Goal: Information Seeking & Learning: Learn about a topic

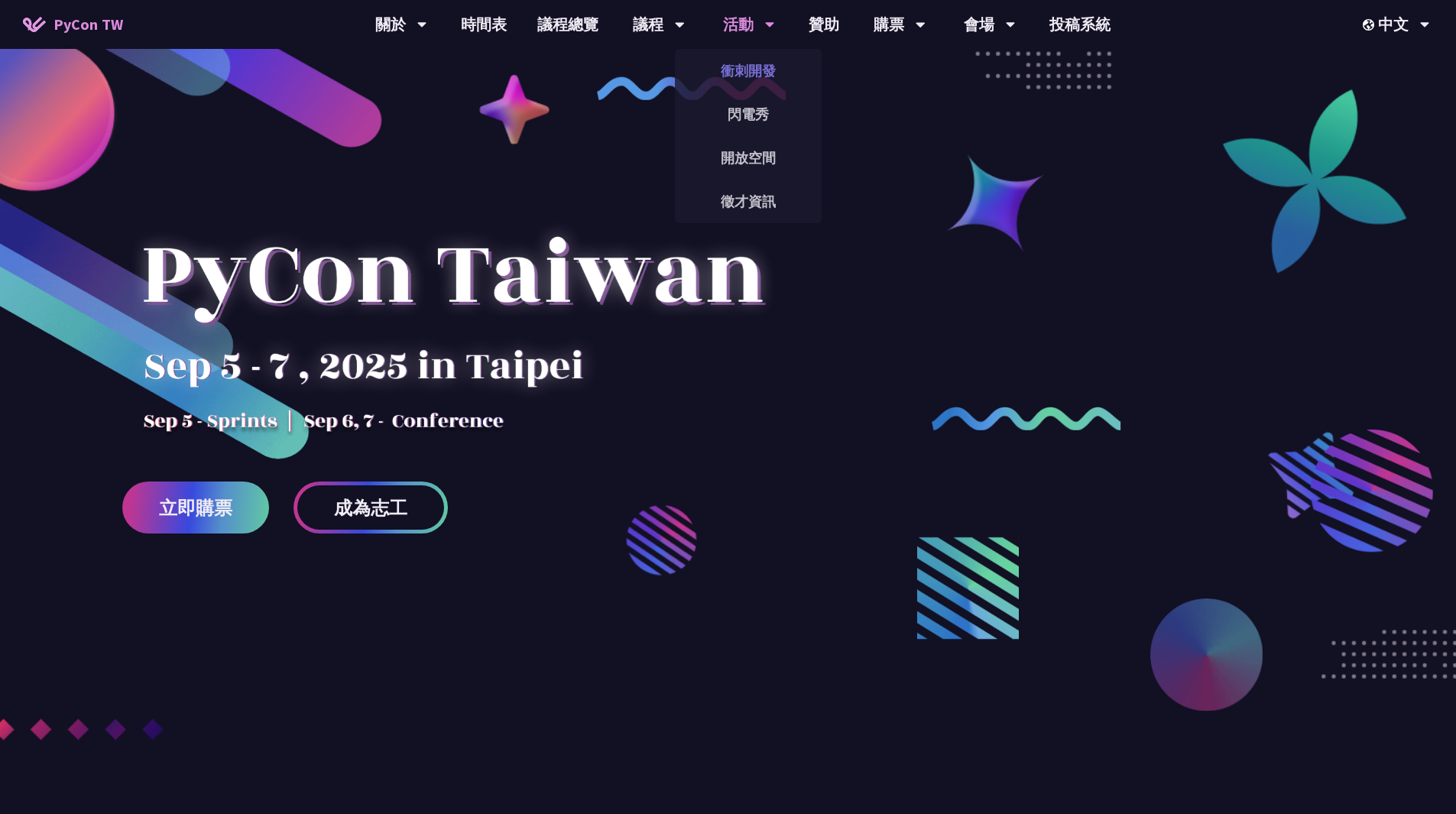
click at [757, 81] on link "衝刺開發" at bounding box center [748, 70] width 147 height 36
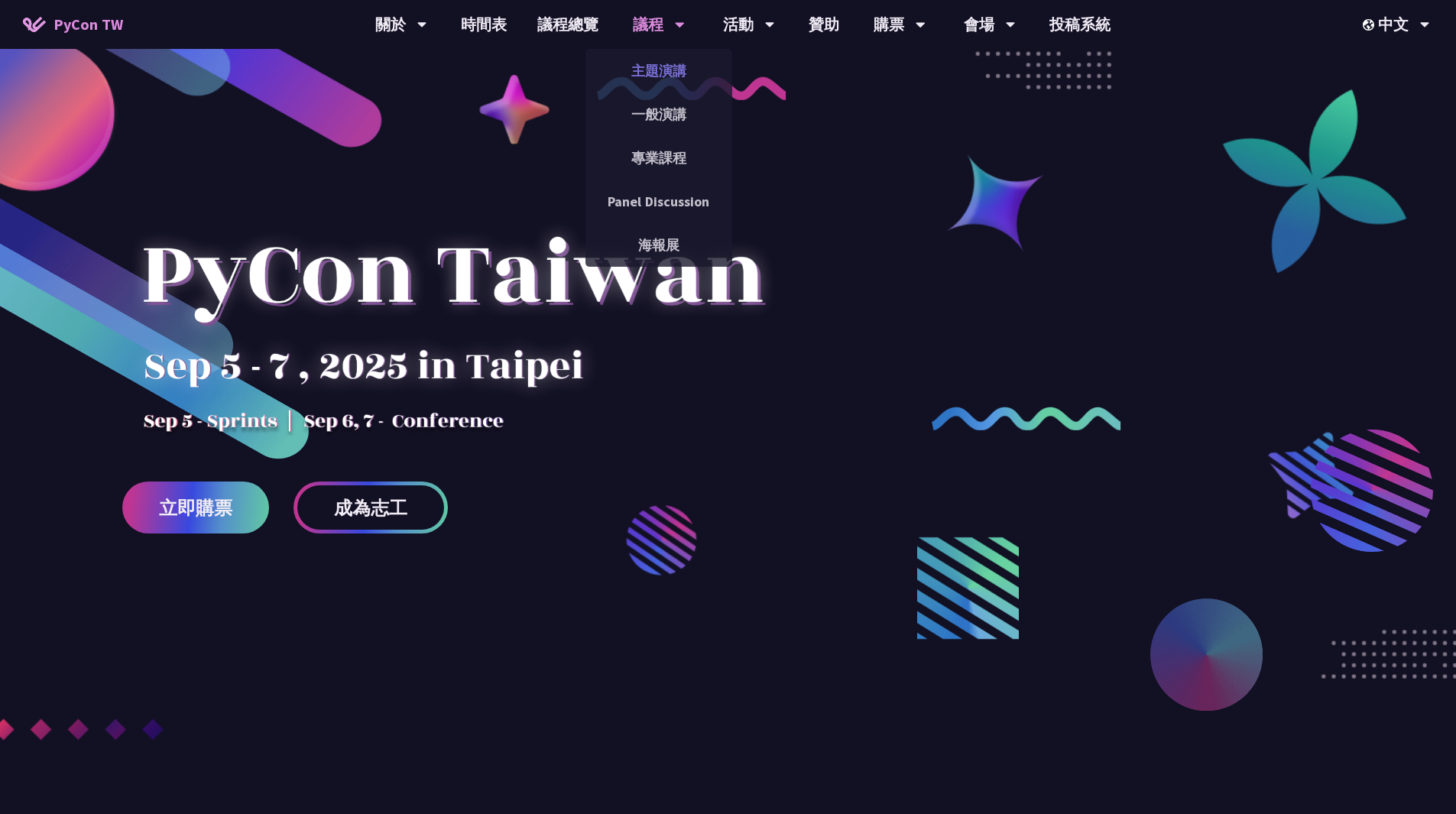
click at [687, 70] on link "主題演講" at bounding box center [658, 70] width 147 height 36
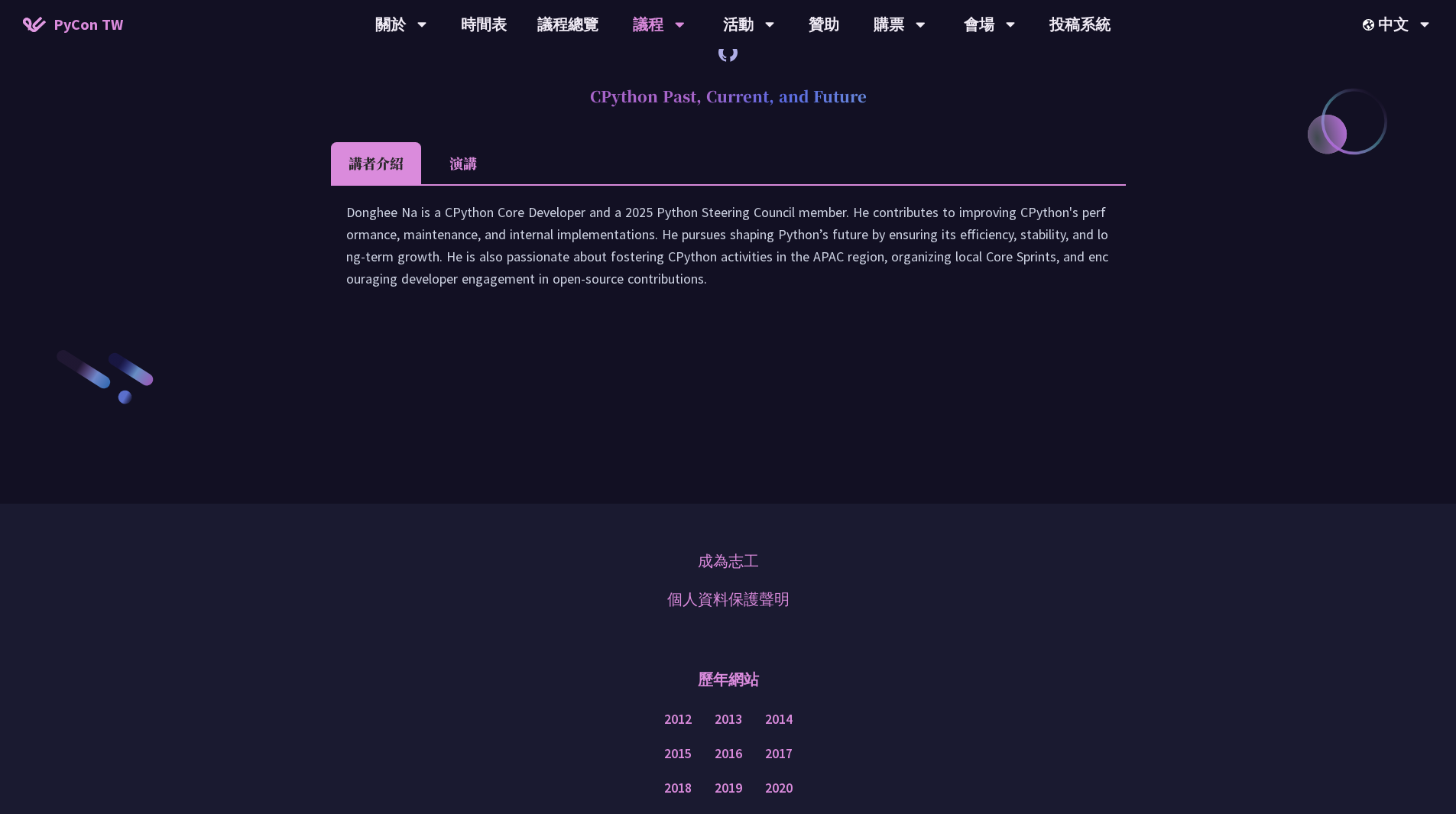
scroll to position [2294, 0]
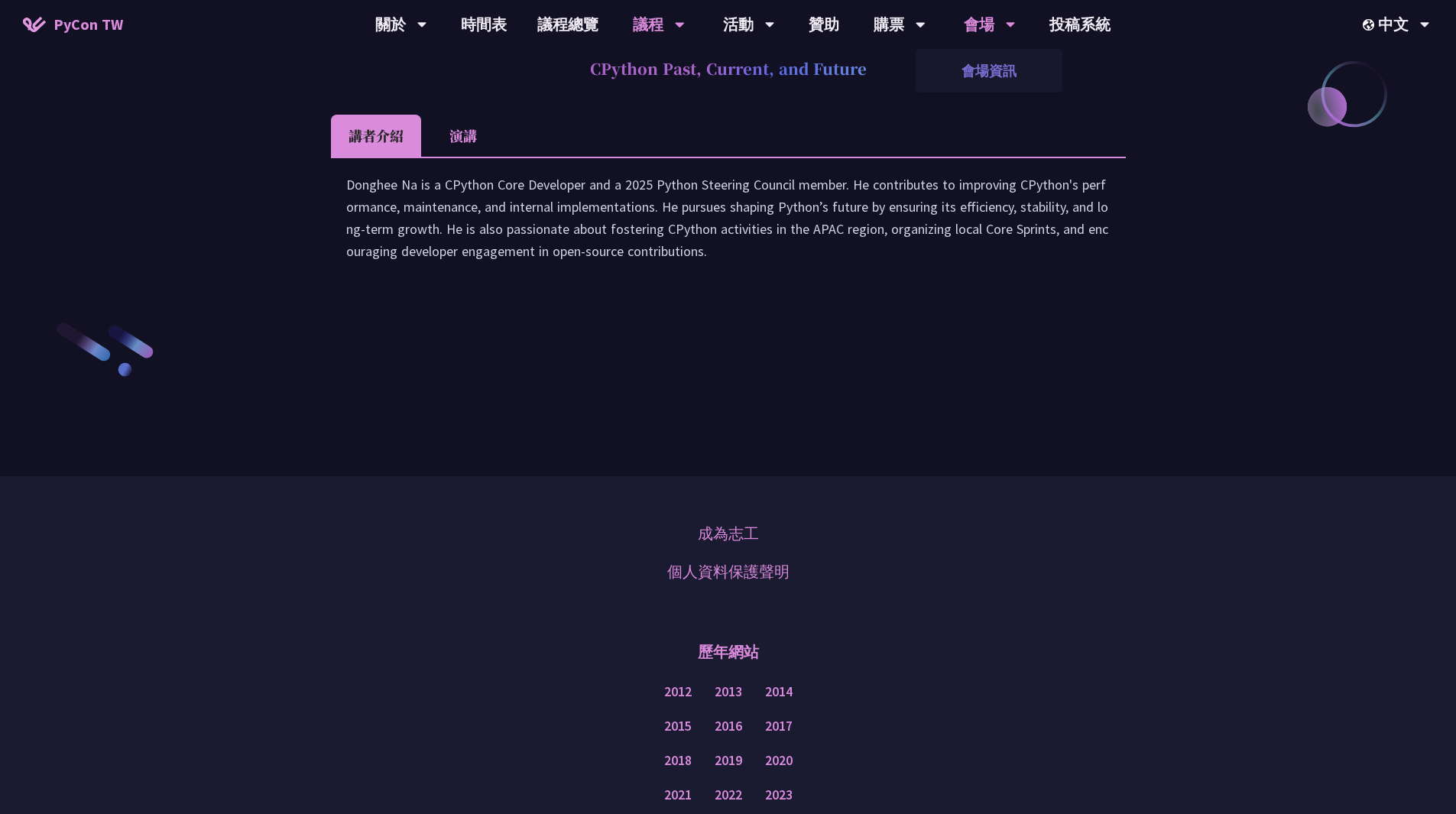
click at [987, 66] on link "會場資訊" at bounding box center [989, 70] width 147 height 36
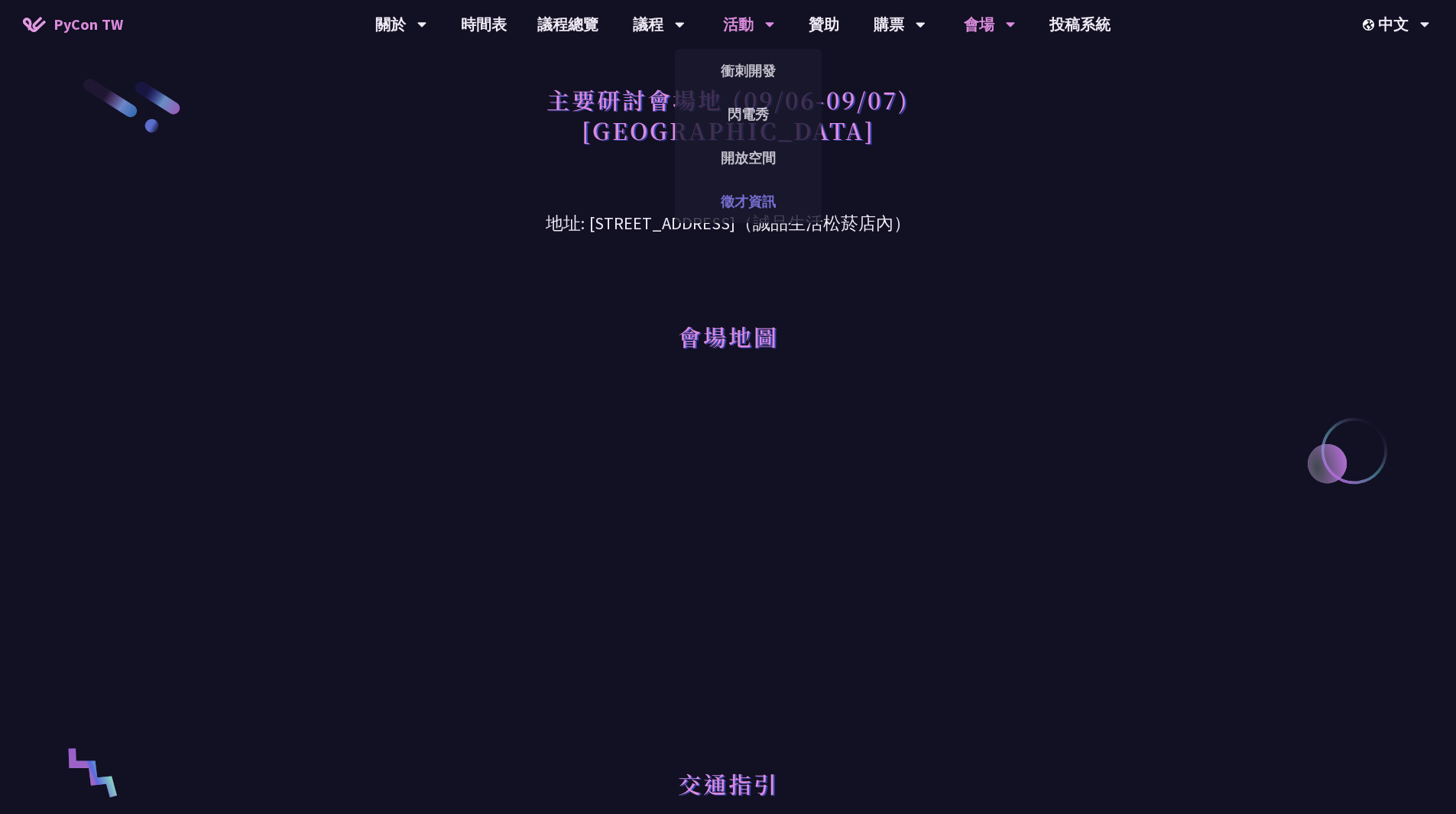
click at [750, 194] on link "徵才資訊" at bounding box center [748, 201] width 147 height 36
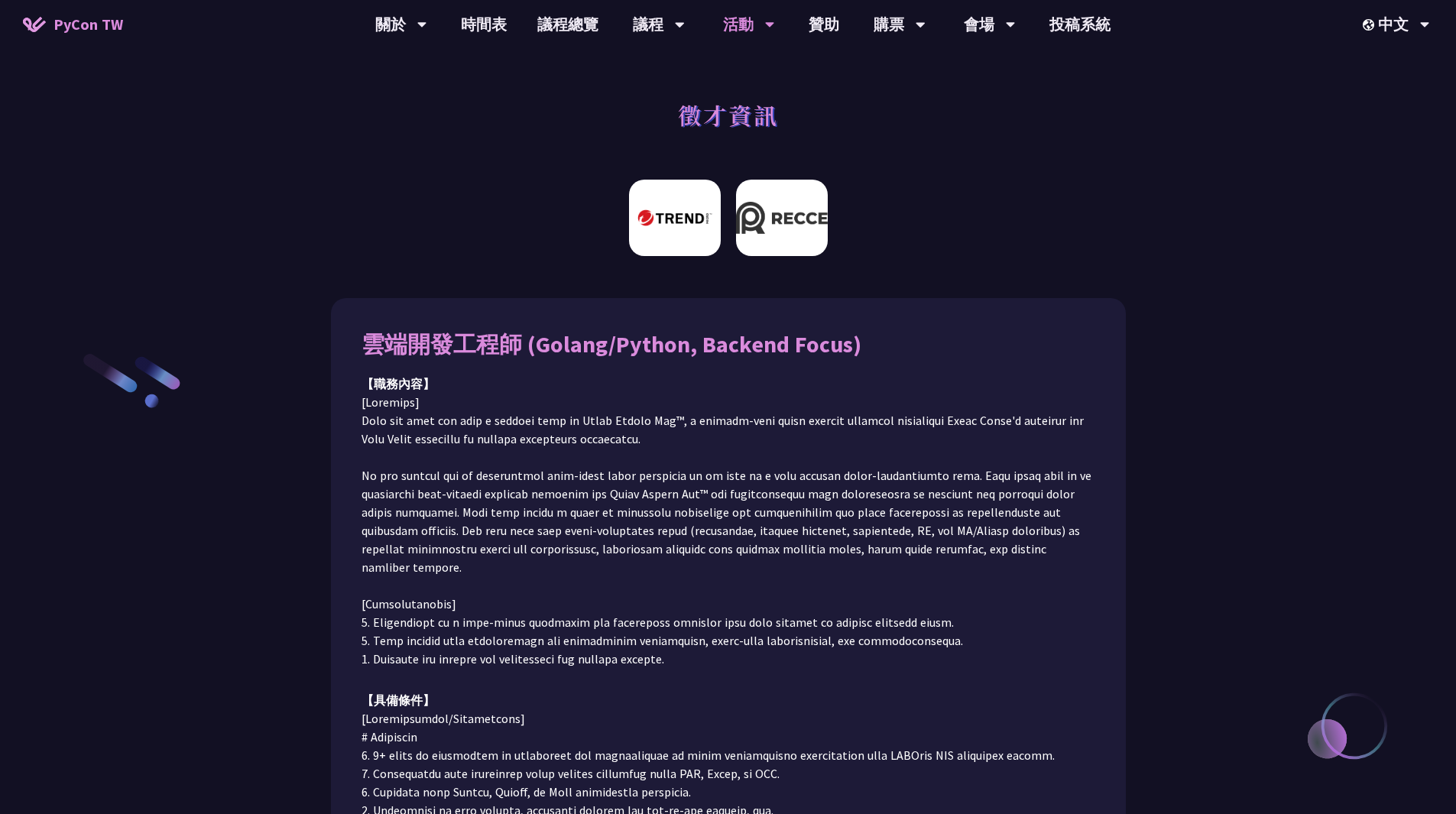
click at [785, 223] on img at bounding box center [782, 218] width 92 height 76
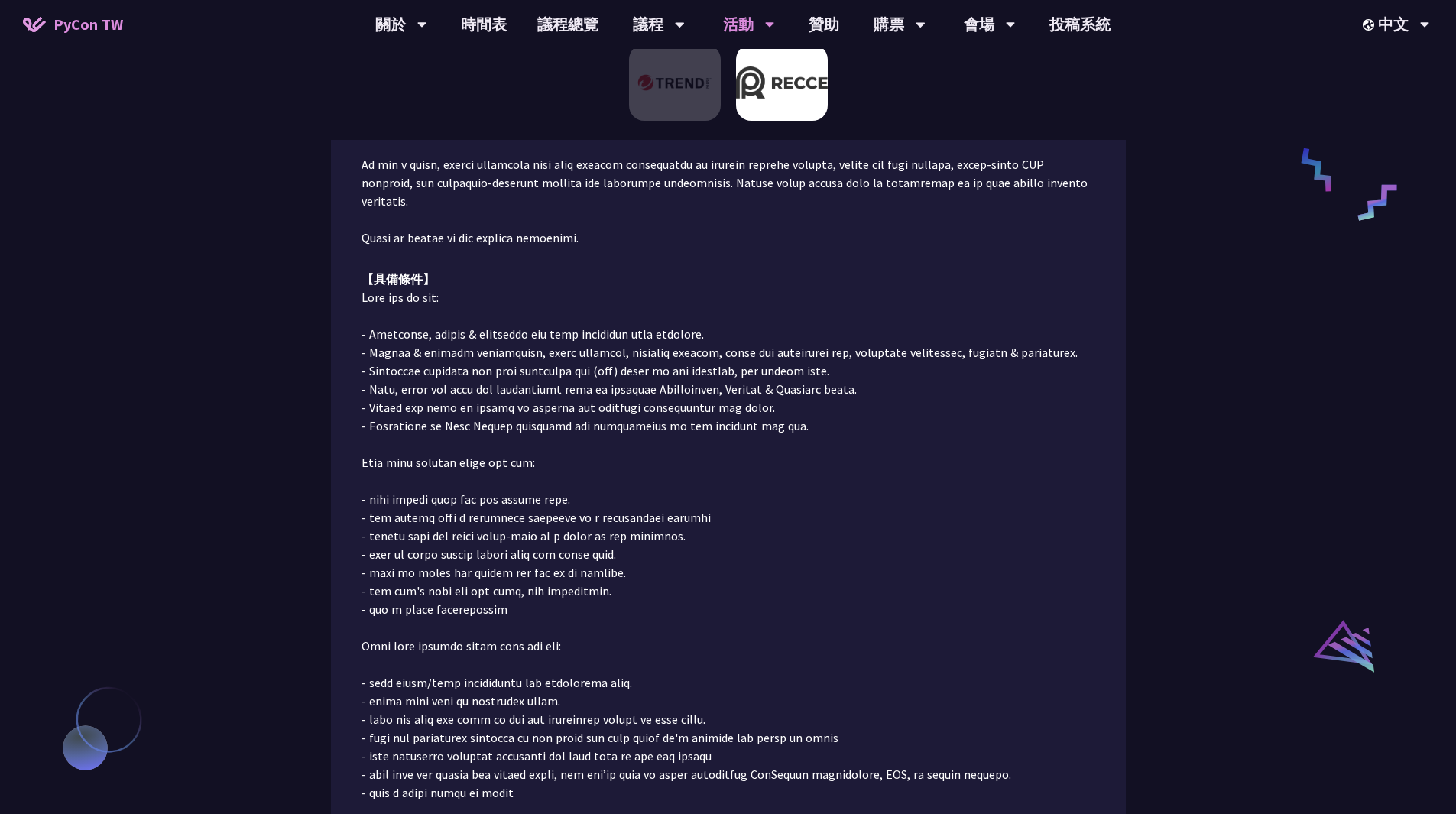
scroll to position [994, 0]
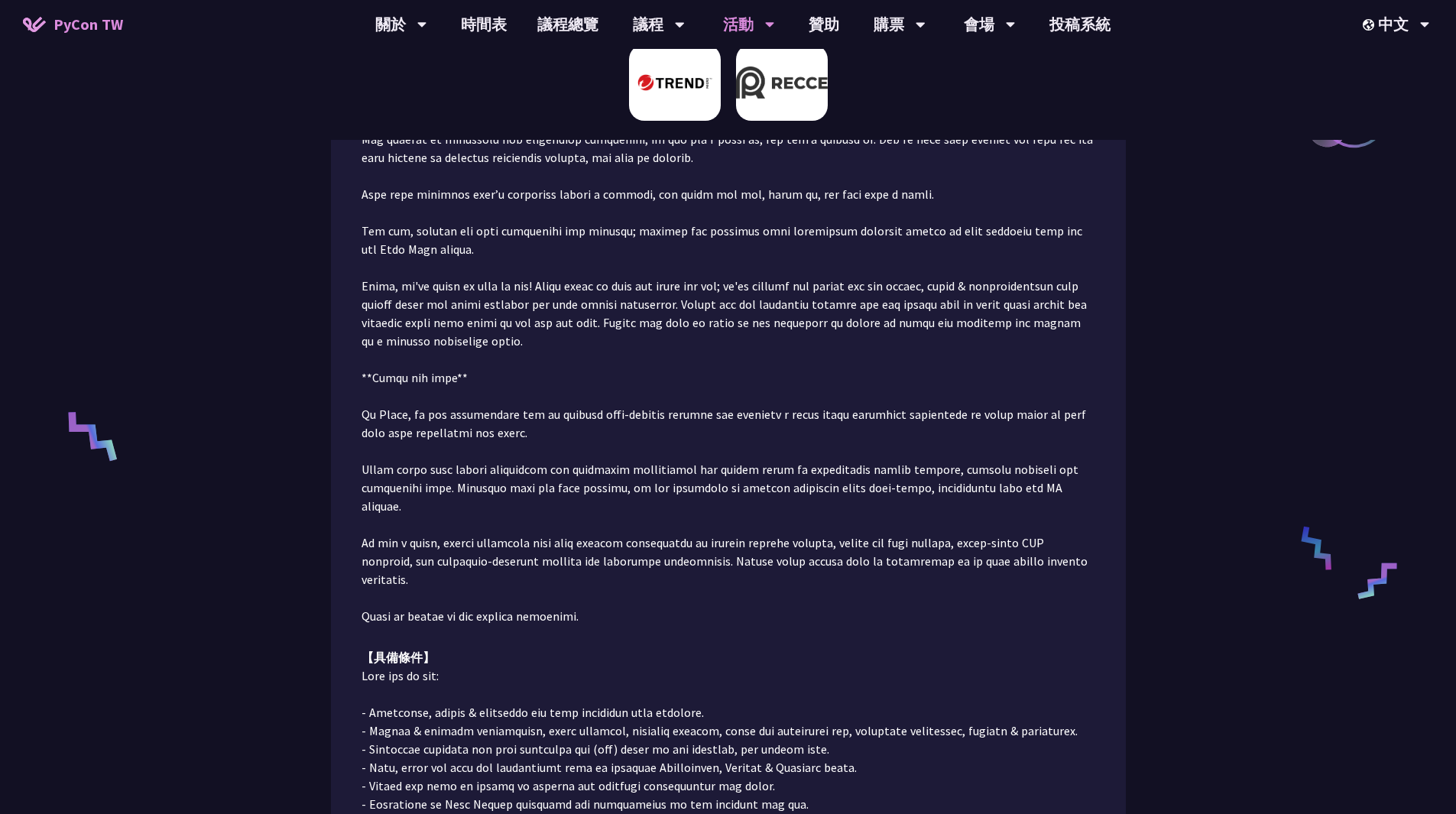
click at [687, 104] on img at bounding box center [675, 82] width 92 height 76
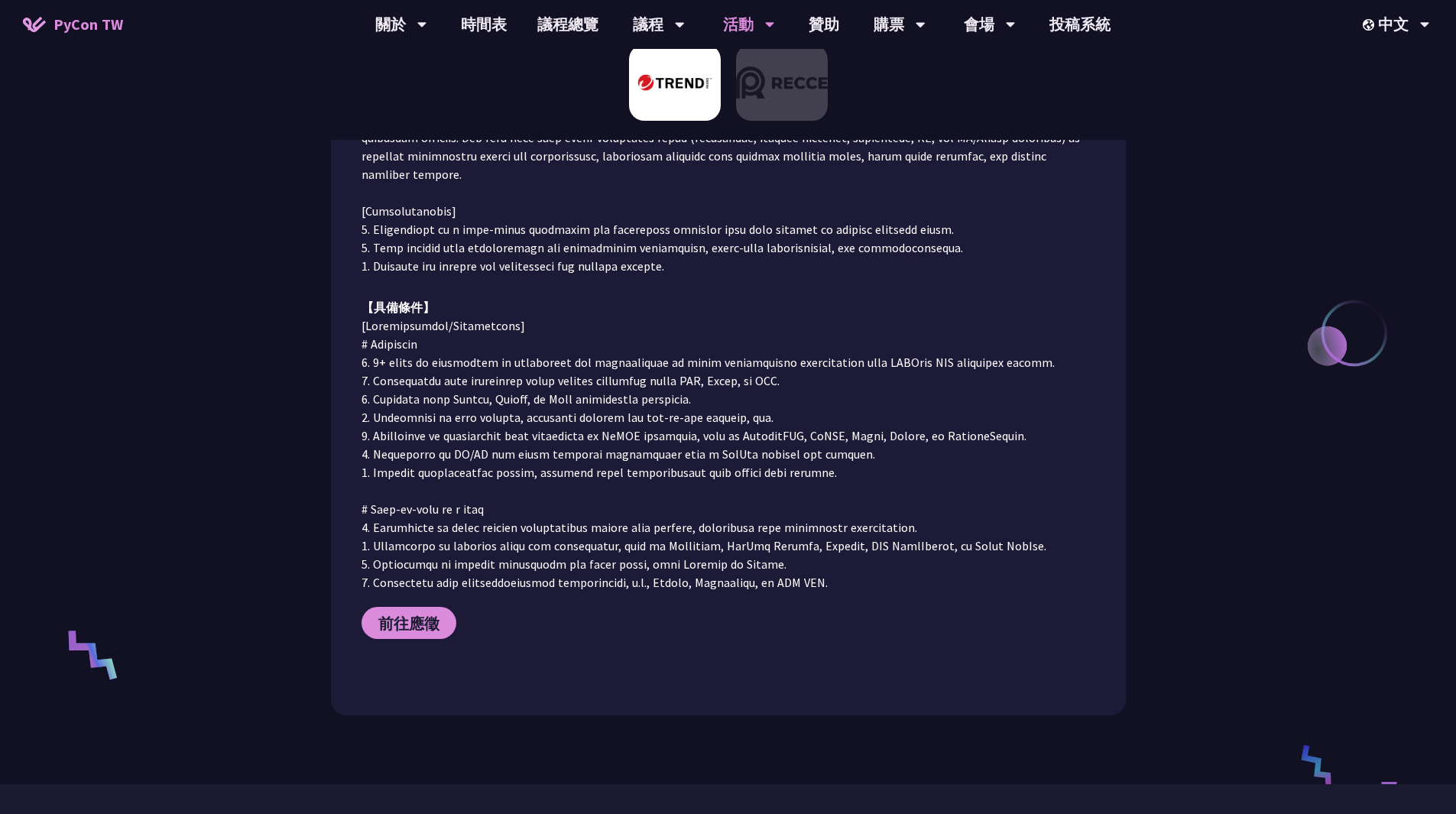
scroll to position [401, 0]
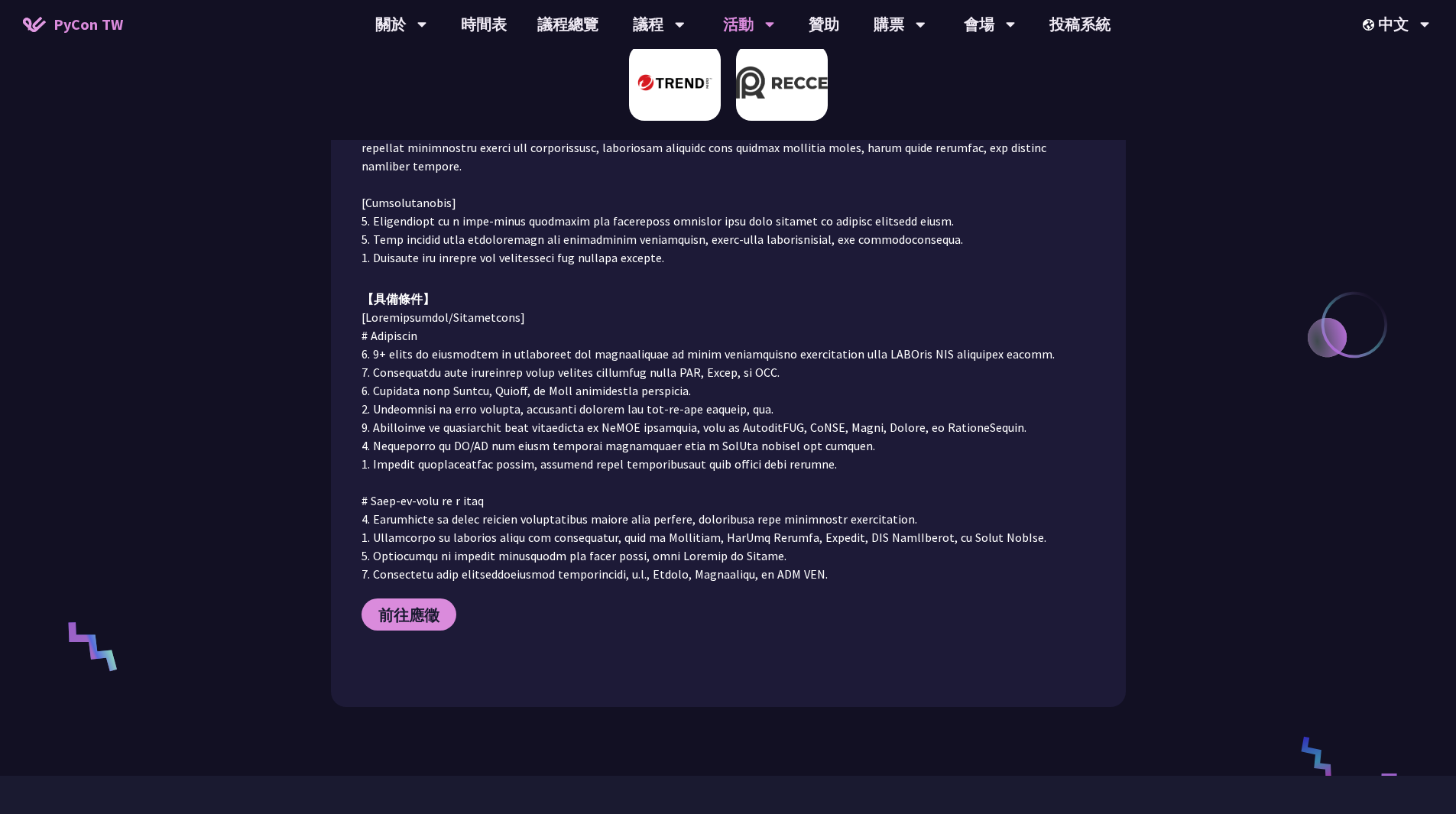
click at [782, 87] on img at bounding box center [782, 82] width 92 height 76
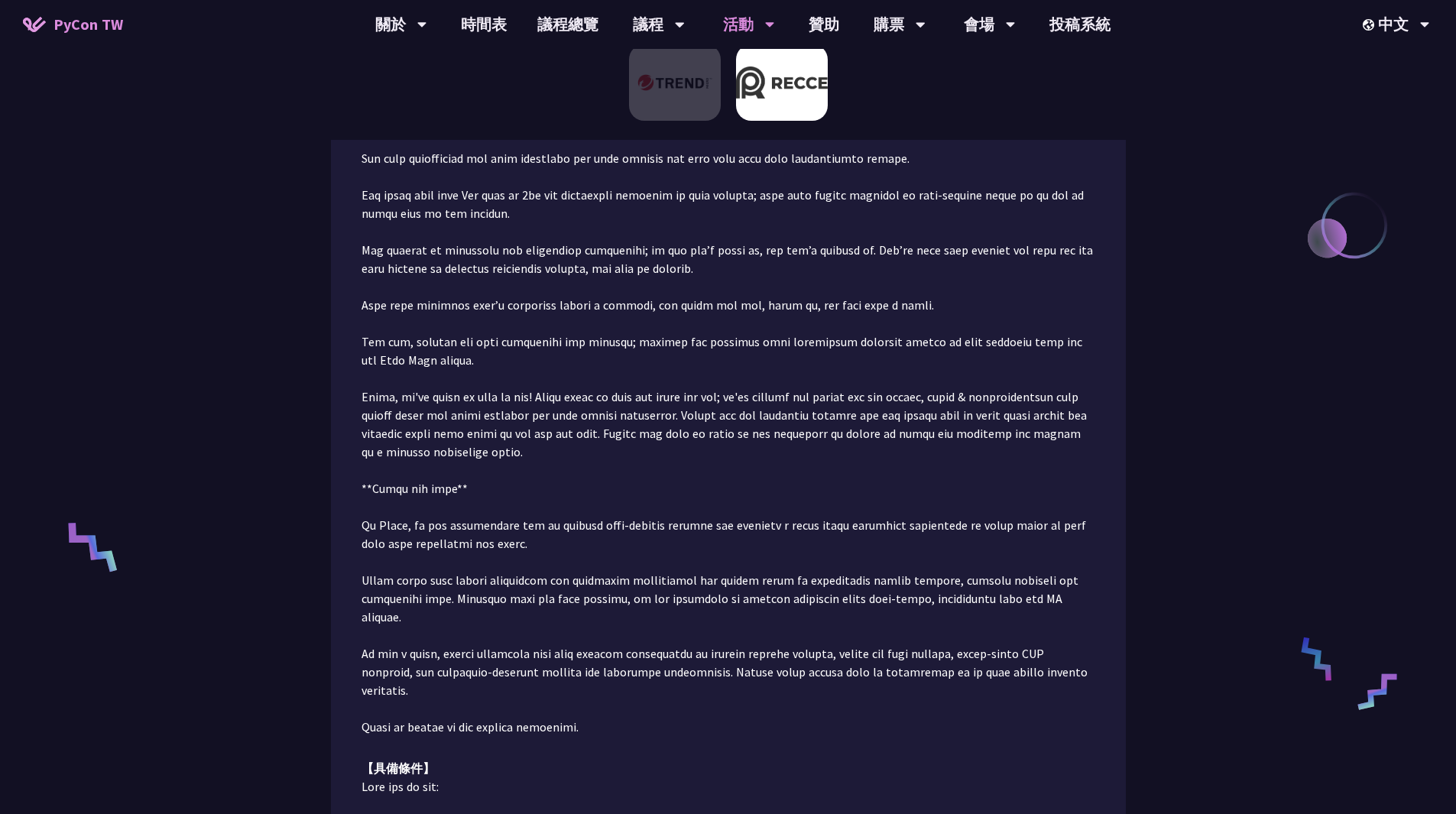
scroll to position [535, 0]
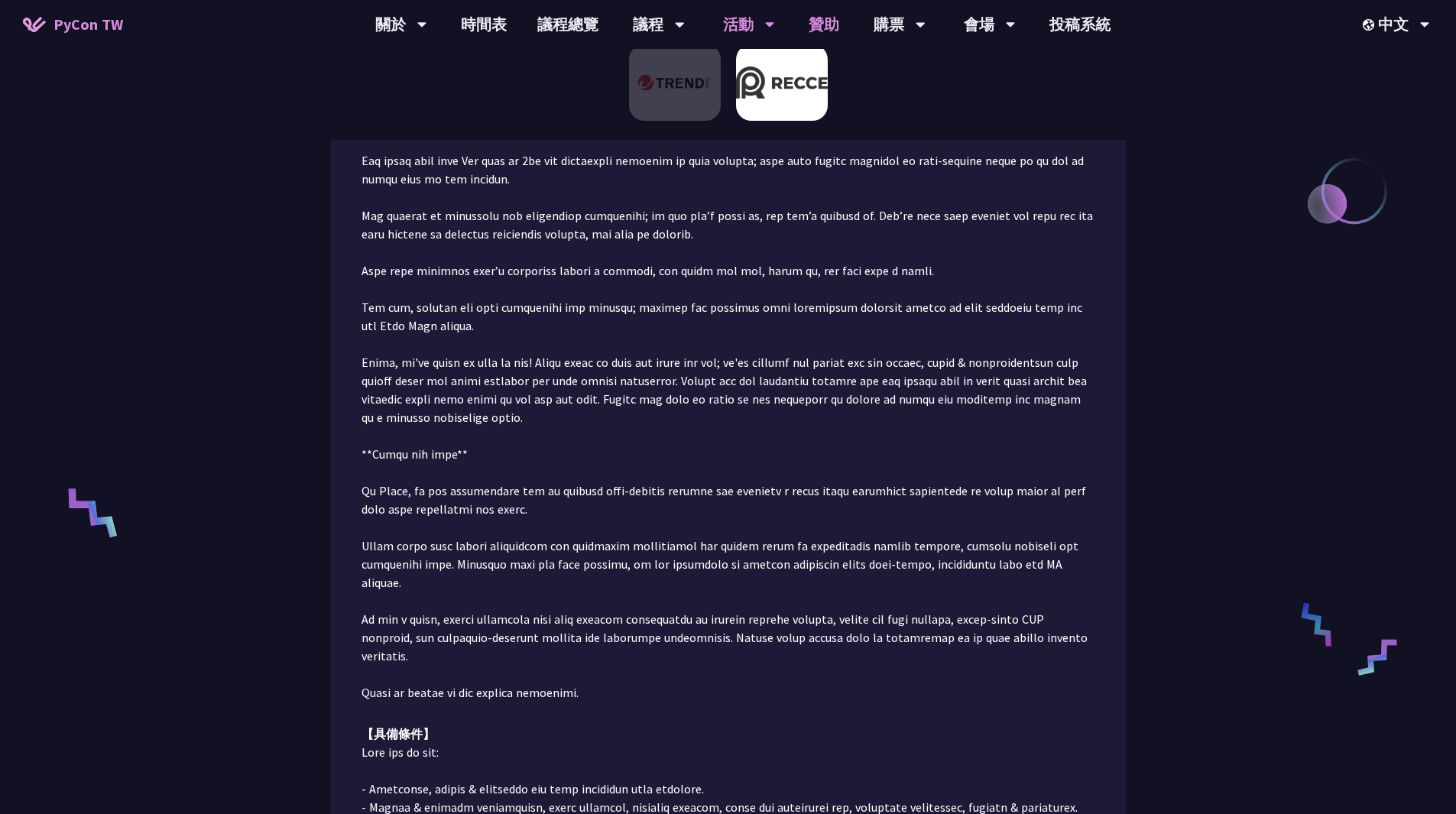
click at [831, 28] on link "贊助" at bounding box center [824, 24] width 61 height 49
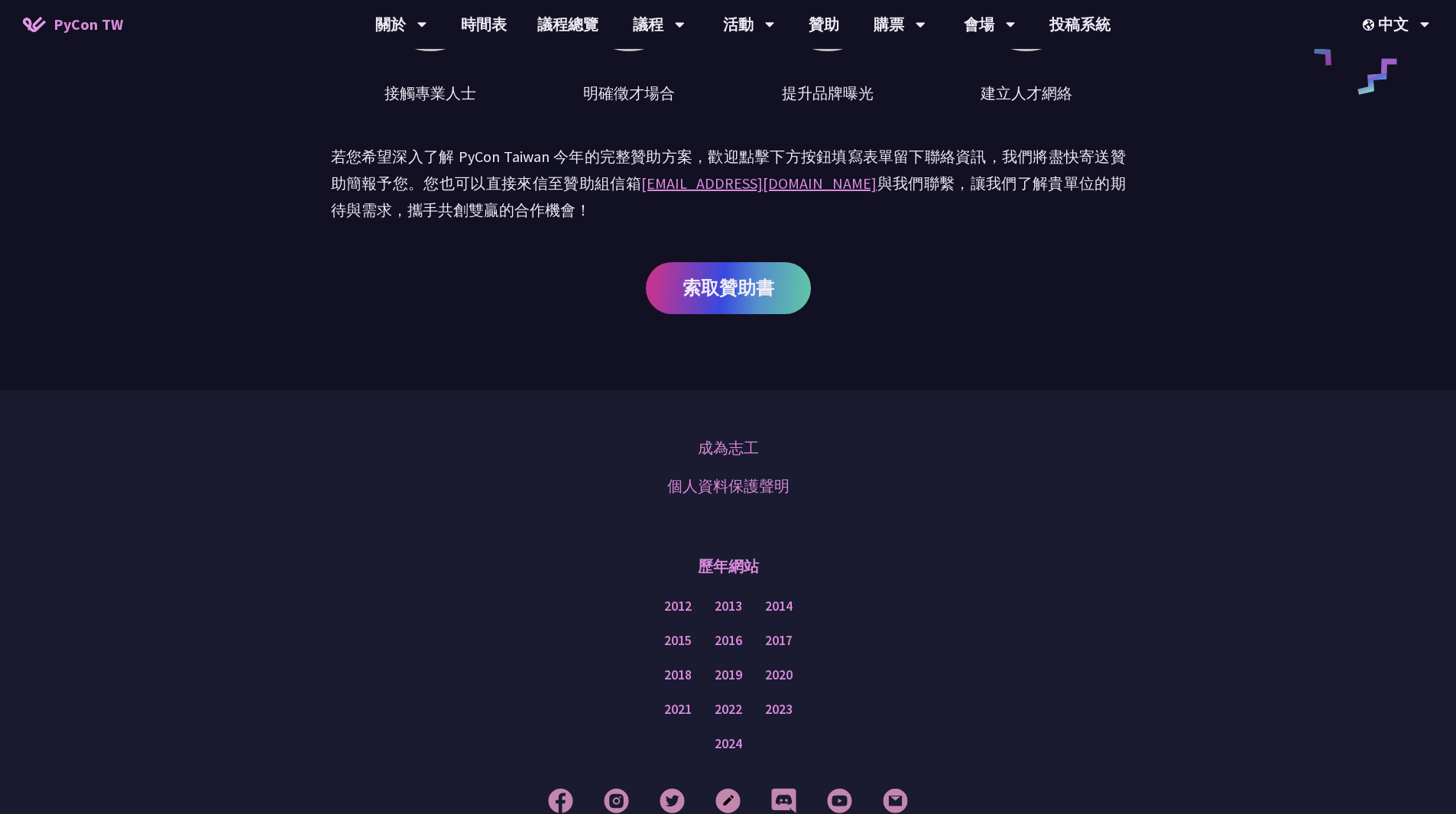
scroll to position [947, 0]
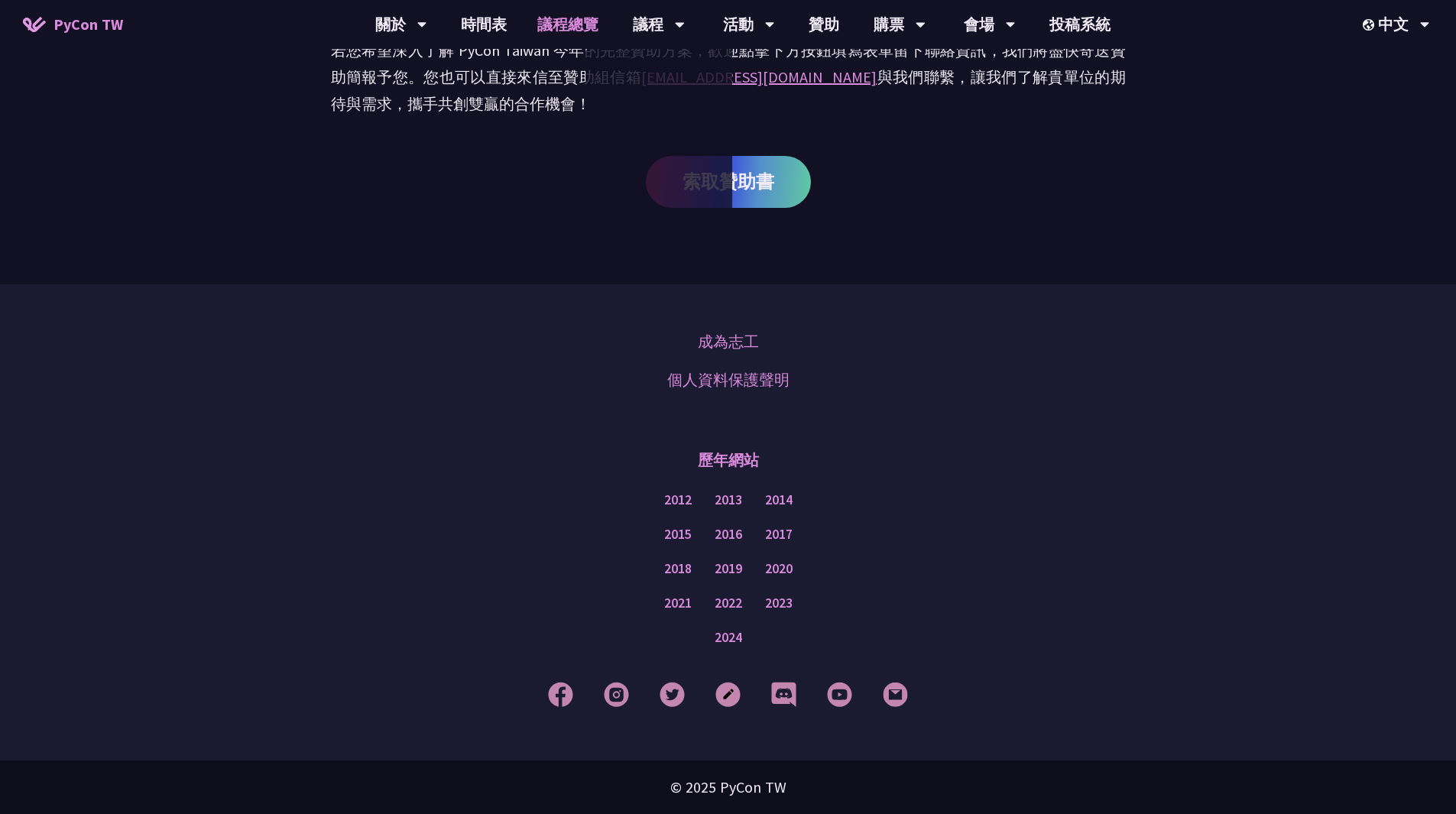
click at [579, 30] on link "議程總覽" at bounding box center [568, 24] width 92 height 49
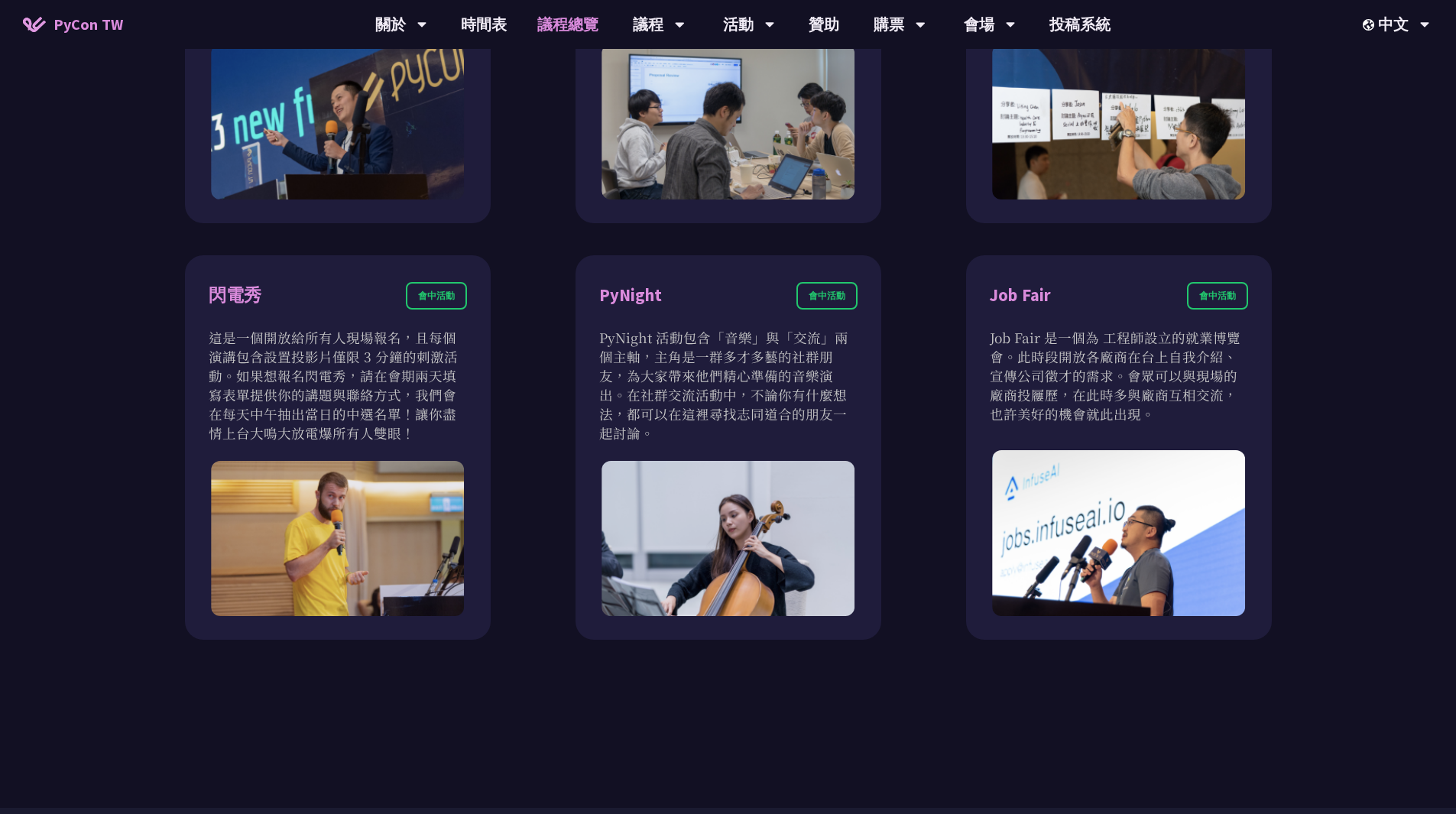
scroll to position [1300, 0]
click at [478, 28] on link "時間表" at bounding box center [483, 24] width 76 height 49
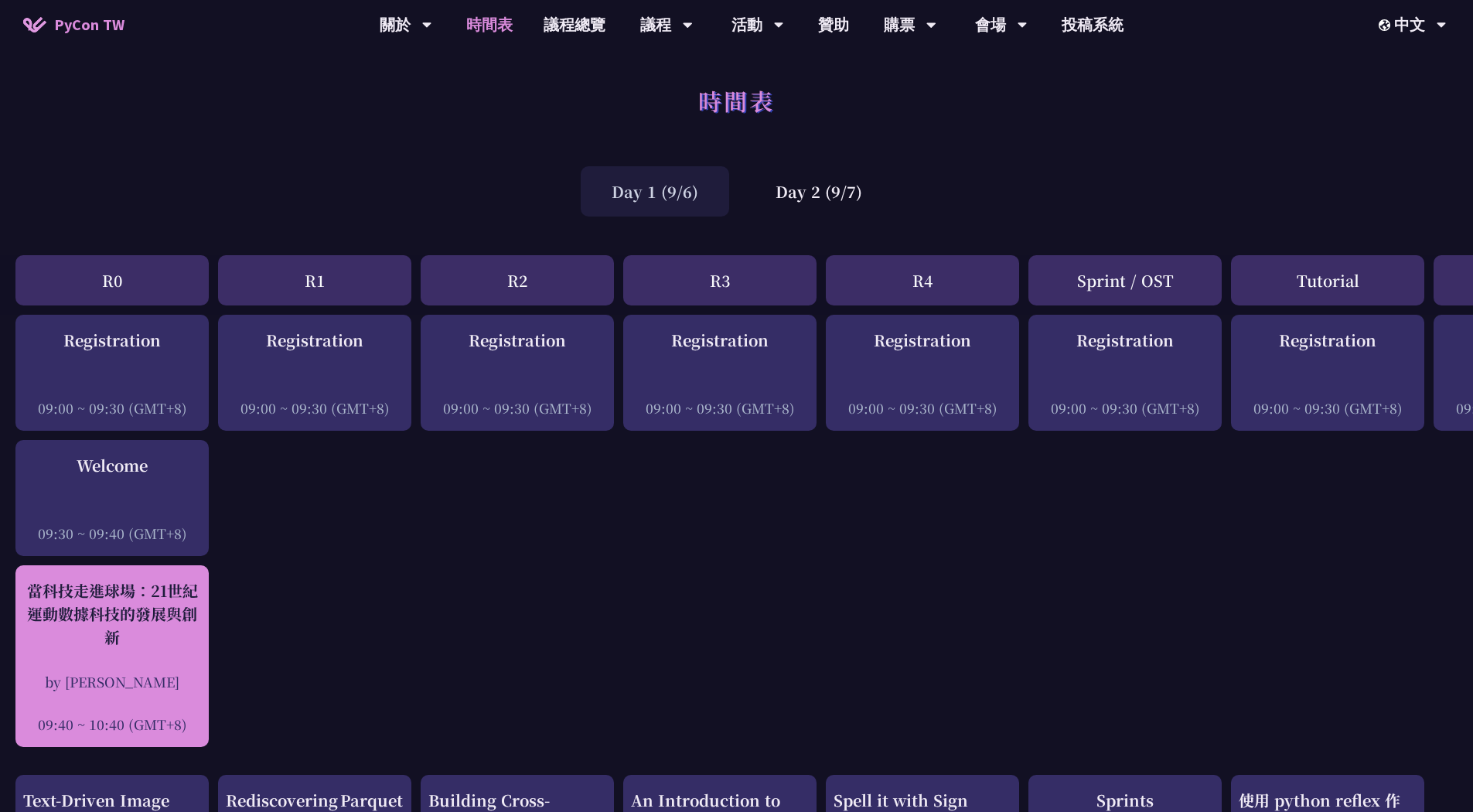
click at [102, 650] on div "當科技走進球場：21世紀運動數據科技的發展與創新 by [PERSON_NAME] 09:40 ~ 10:40 (GMT+8)" at bounding box center [112, 656] width 178 height 155
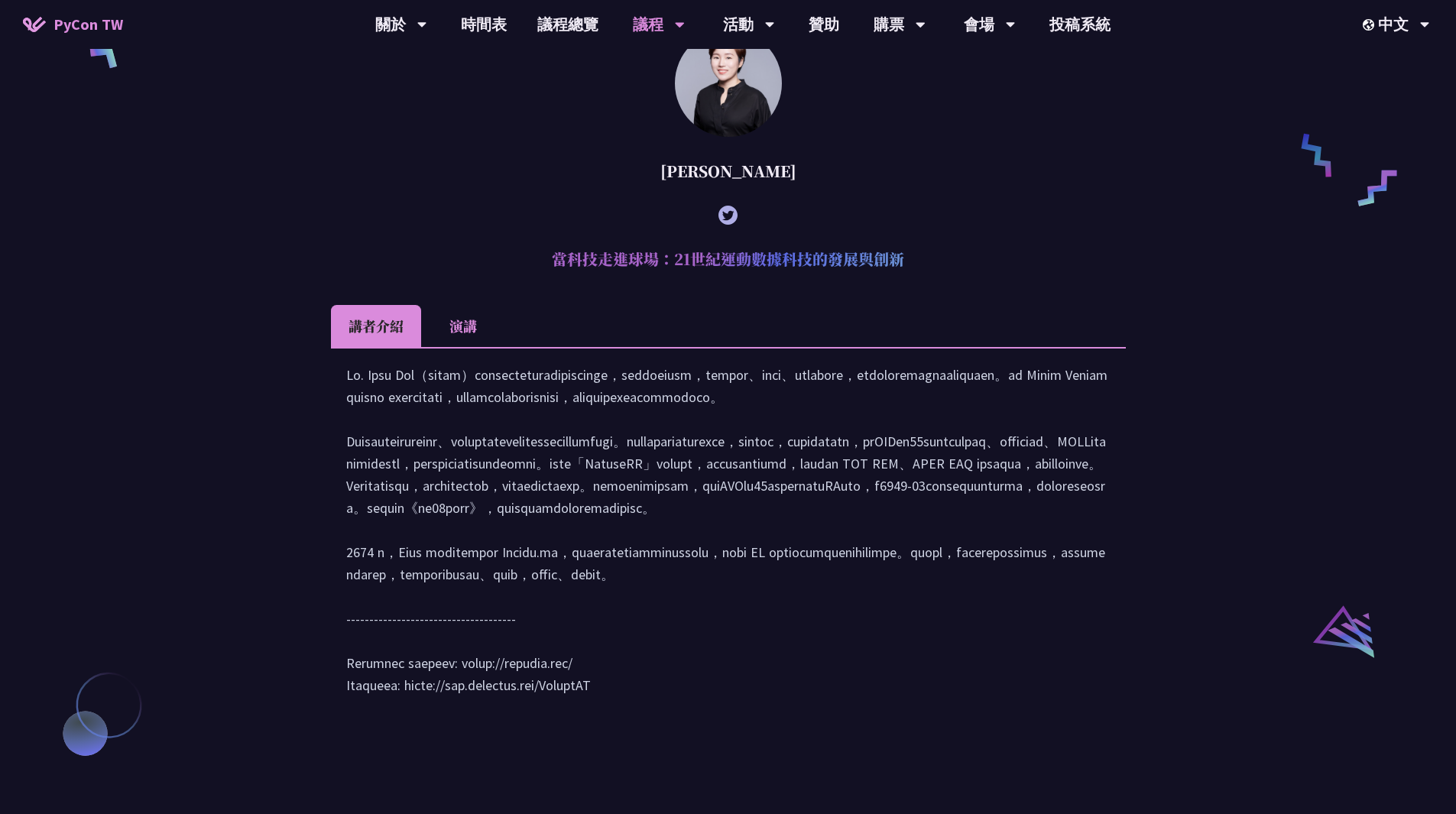
scroll to position [1198, 0]
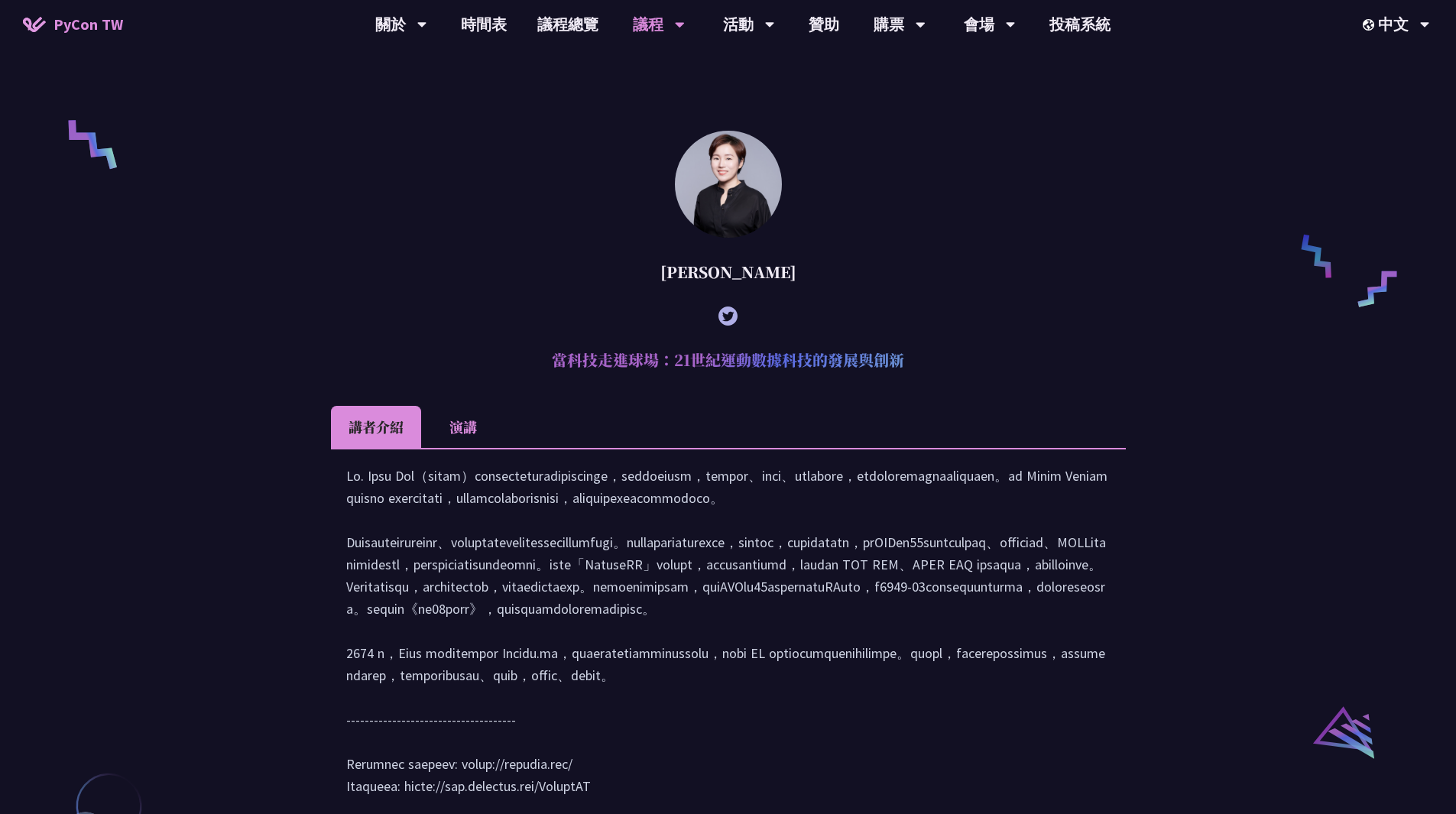
drag, startPoint x: 743, startPoint y: 293, endPoint x: 689, endPoint y: 297, distance: 54.1
click at [689, 295] on div "[PERSON_NAME]" at bounding box center [728, 272] width 795 height 46
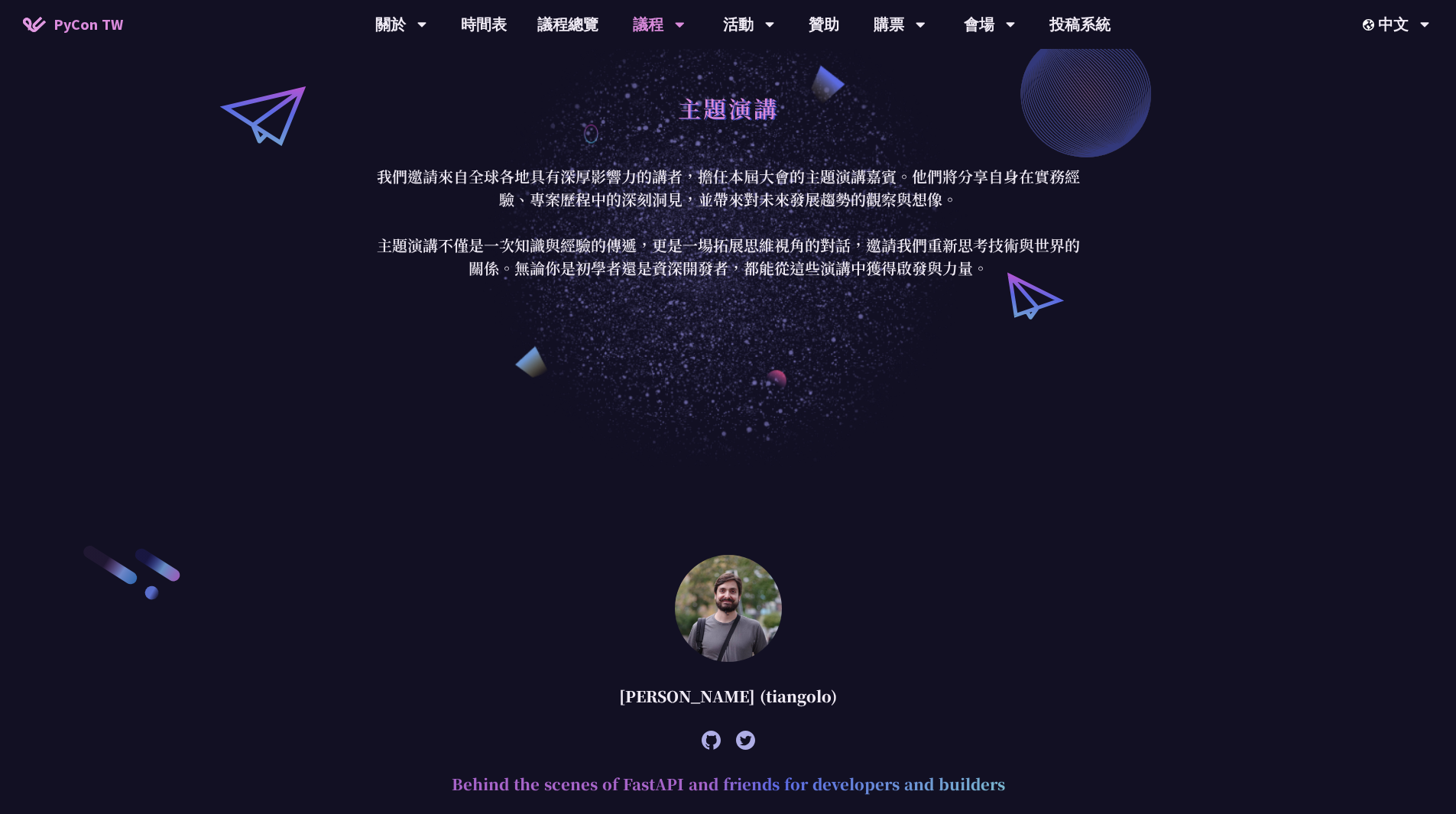
scroll to position [0, 0]
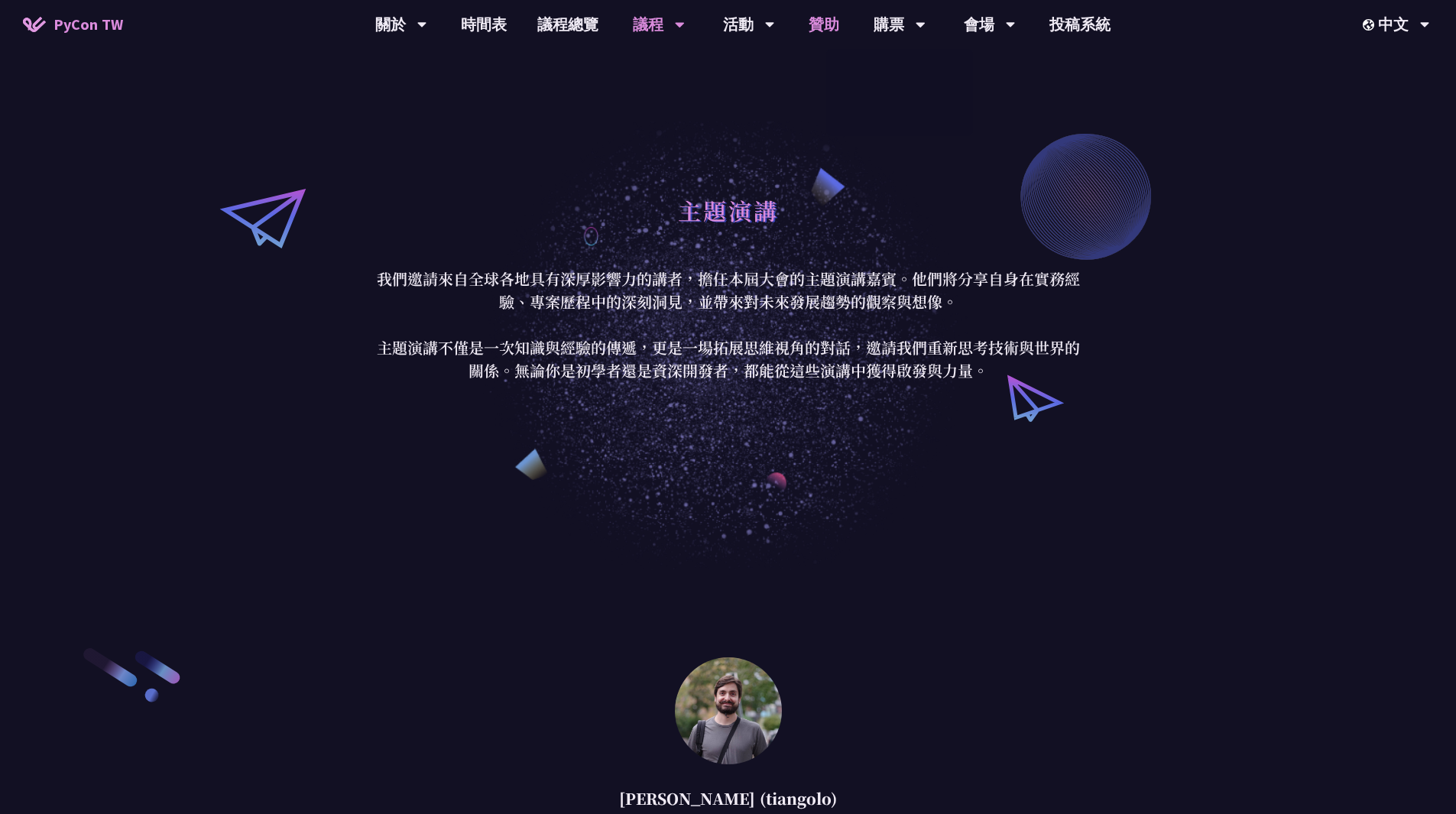
click at [821, 27] on link "贊助" at bounding box center [824, 24] width 61 height 49
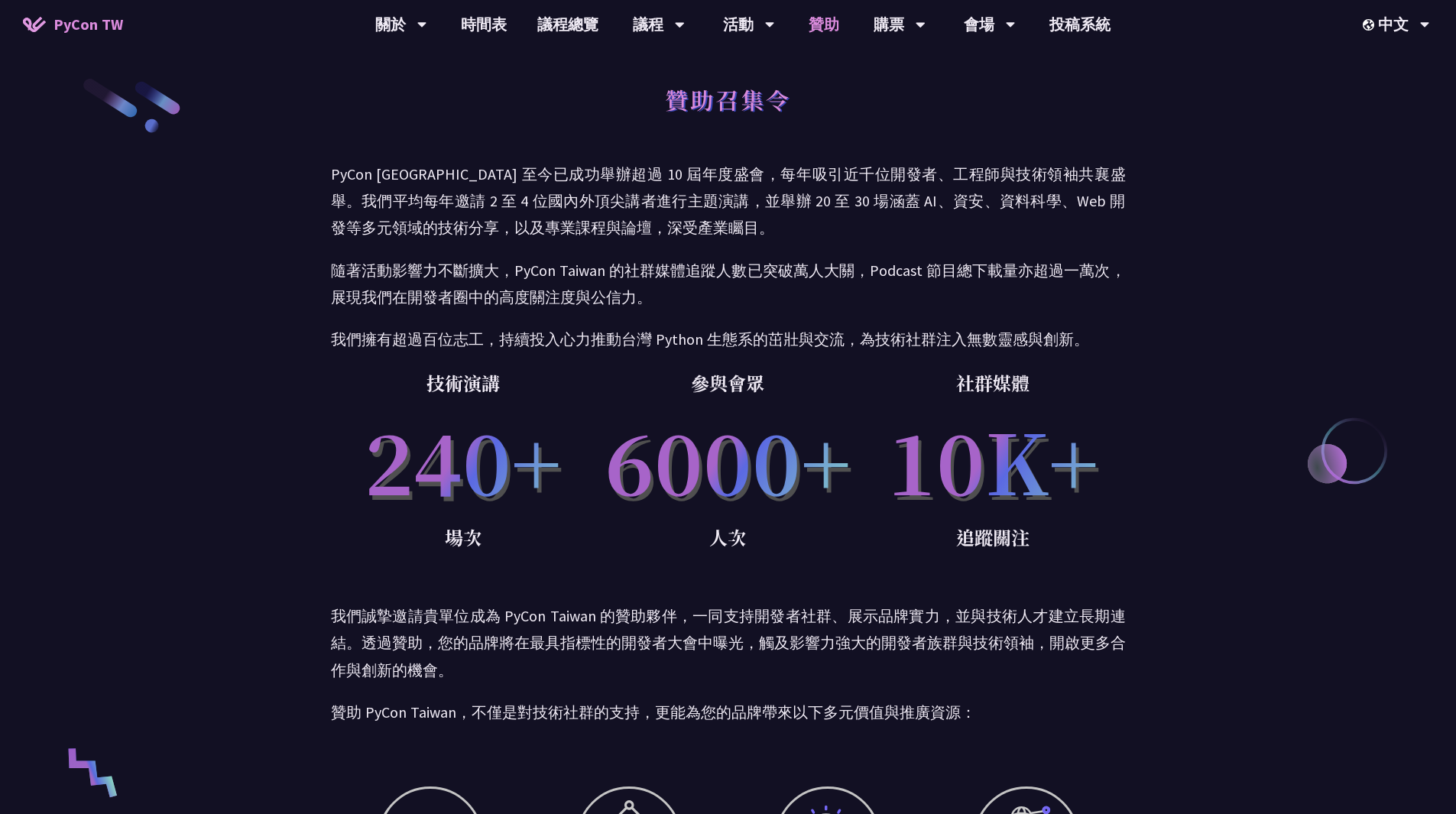
click at [823, 38] on link "贊助" at bounding box center [824, 24] width 61 height 49
click at [579, 31] on link "議程總覽" at bounding box center [568, 24] width 92 height 49
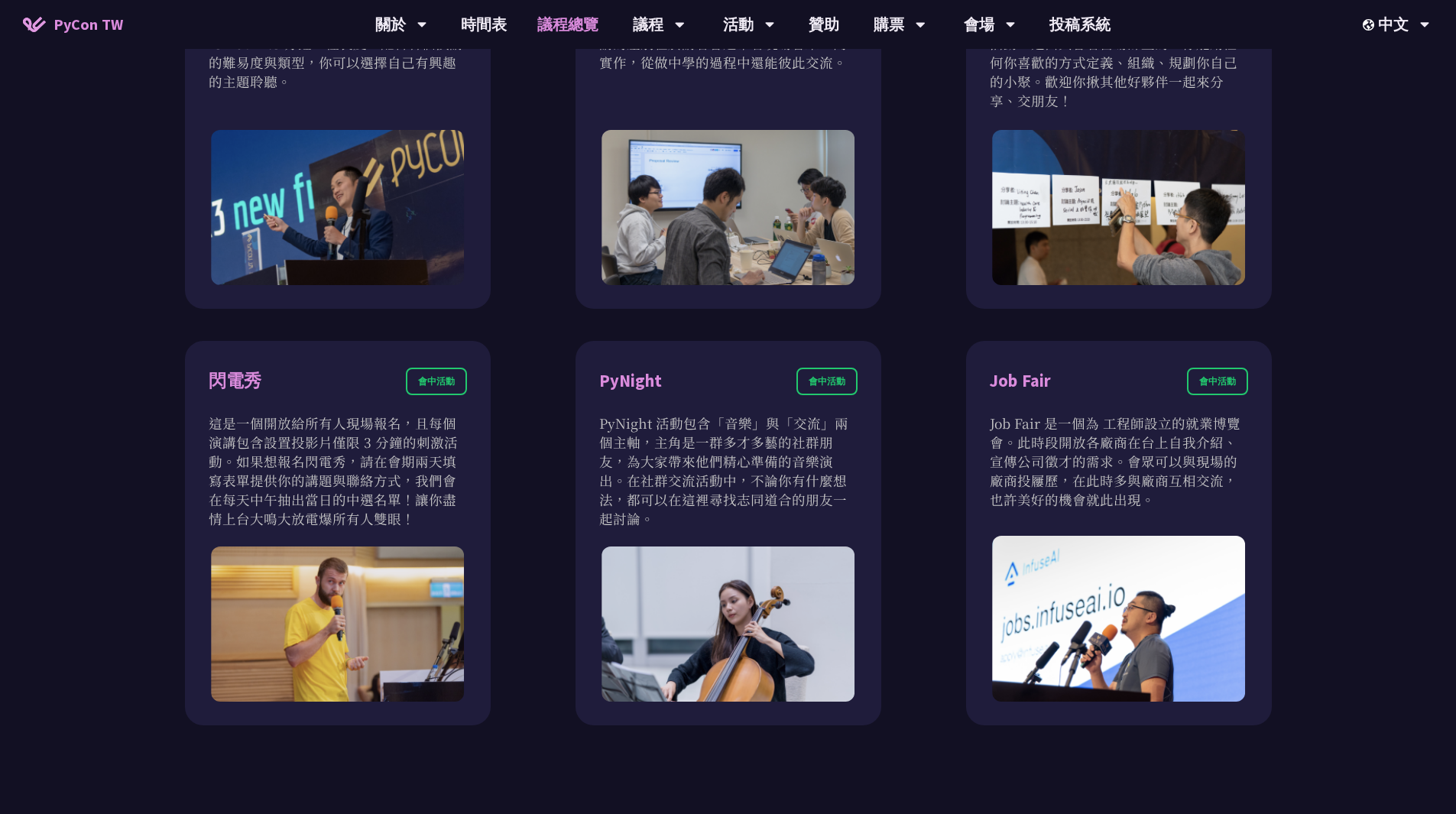
scroll to position [1224, 0]
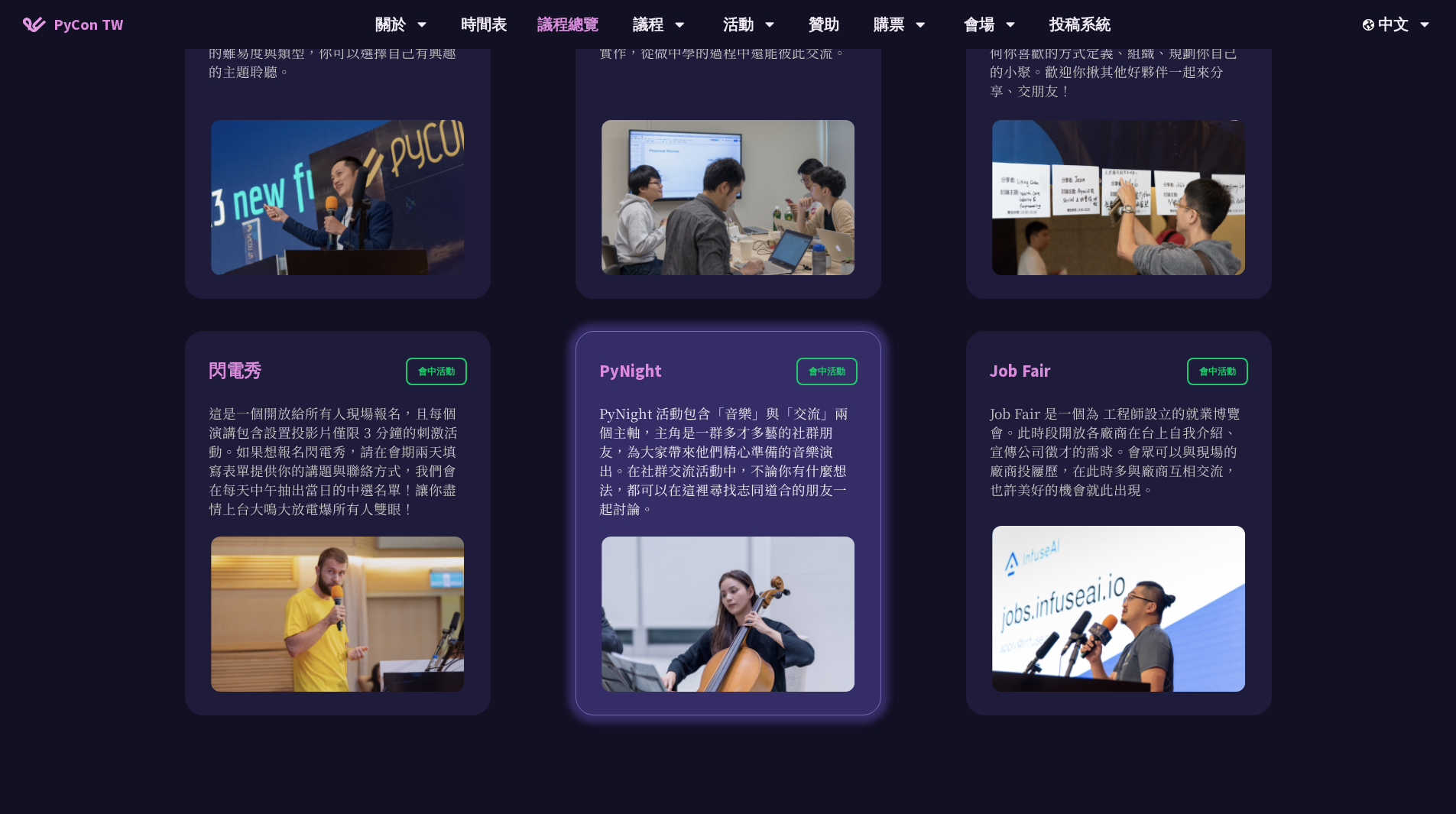
click at [617, 385] on div "PyNight 會中活動" at bounding box center [728, 380] width 259 height 46
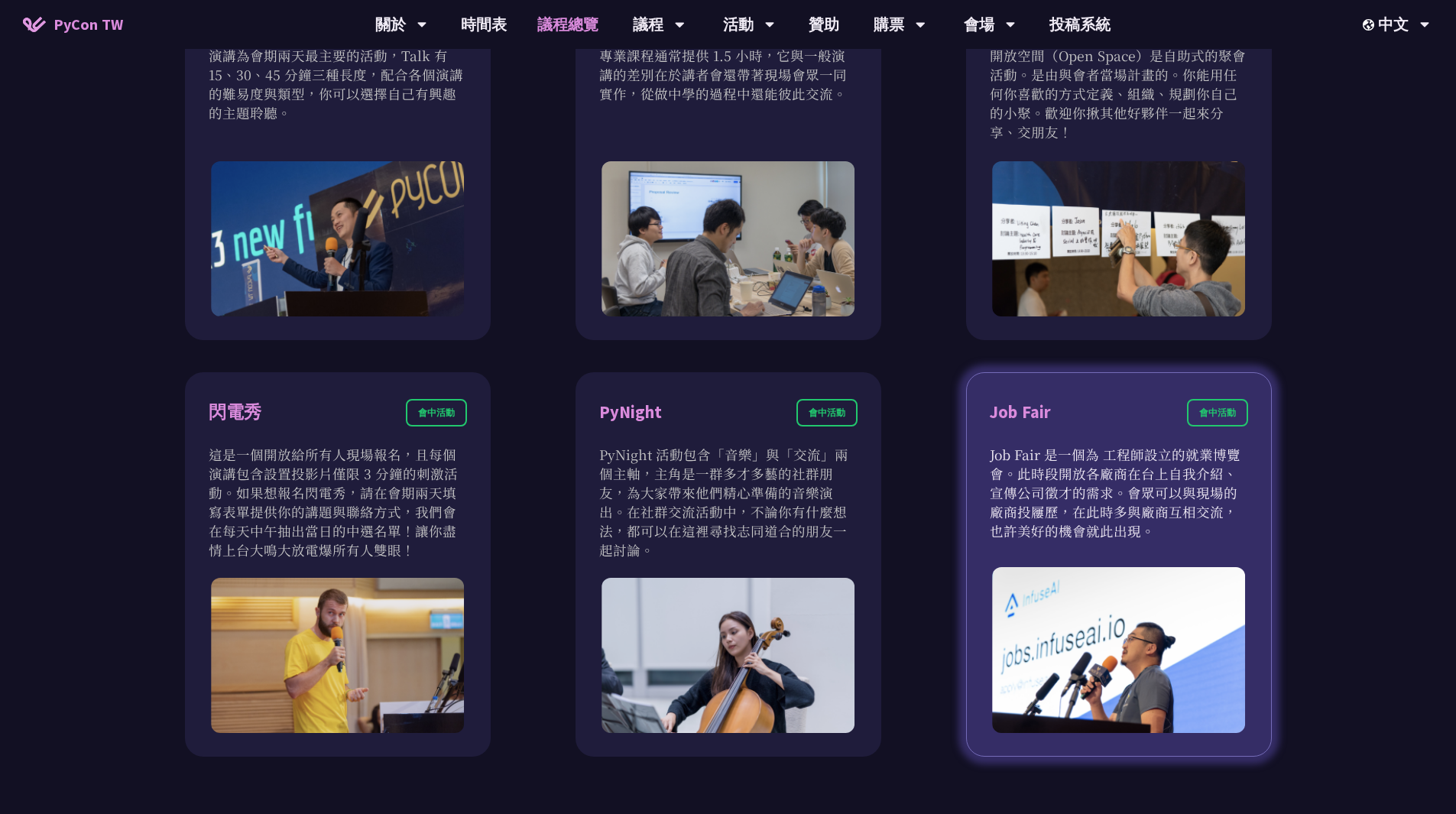
scroll to position [1146, 0]
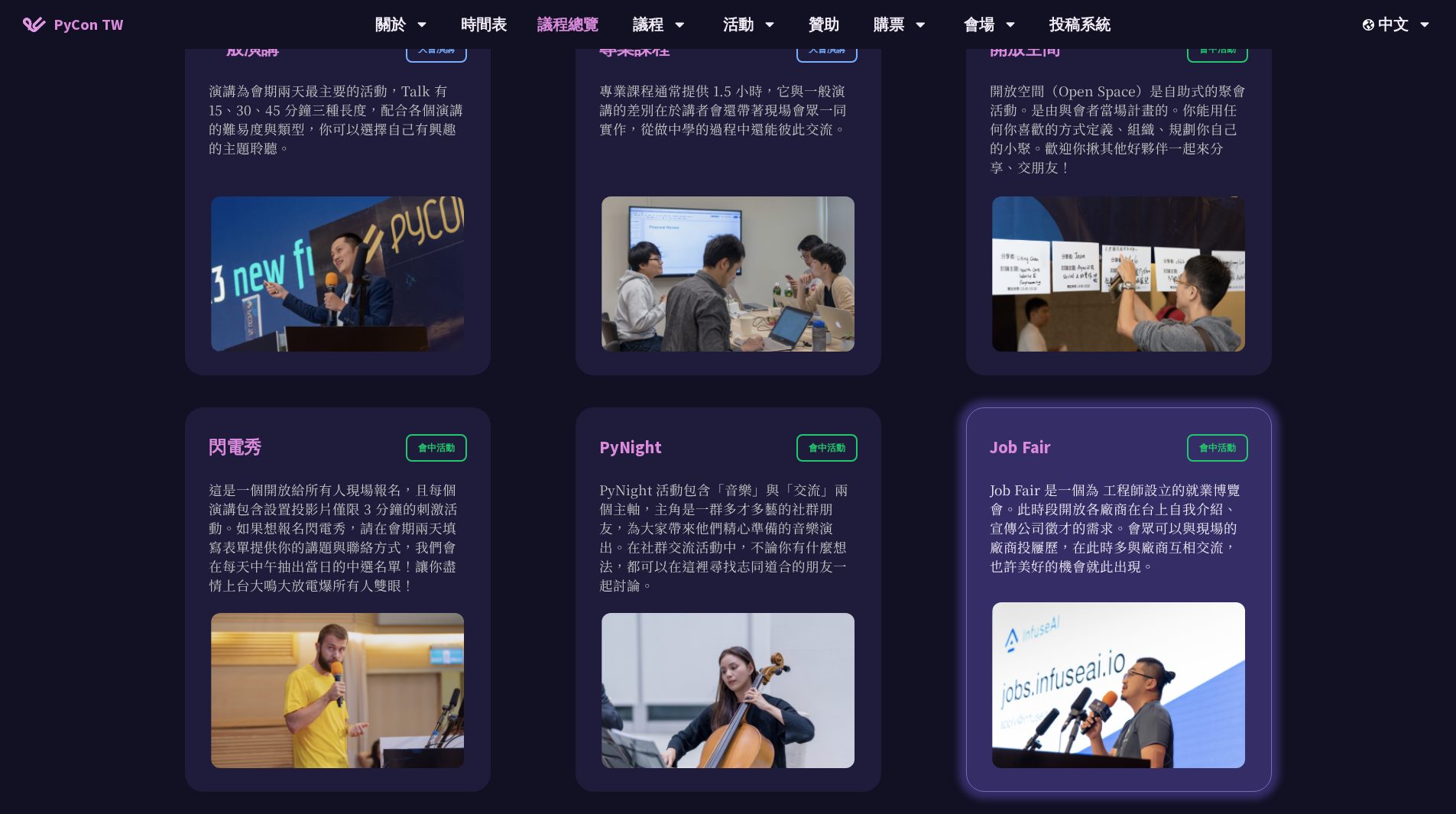
click at [1037, 449] on div "Job Fair" at bounding box center [1020, 448] width 61 height 27
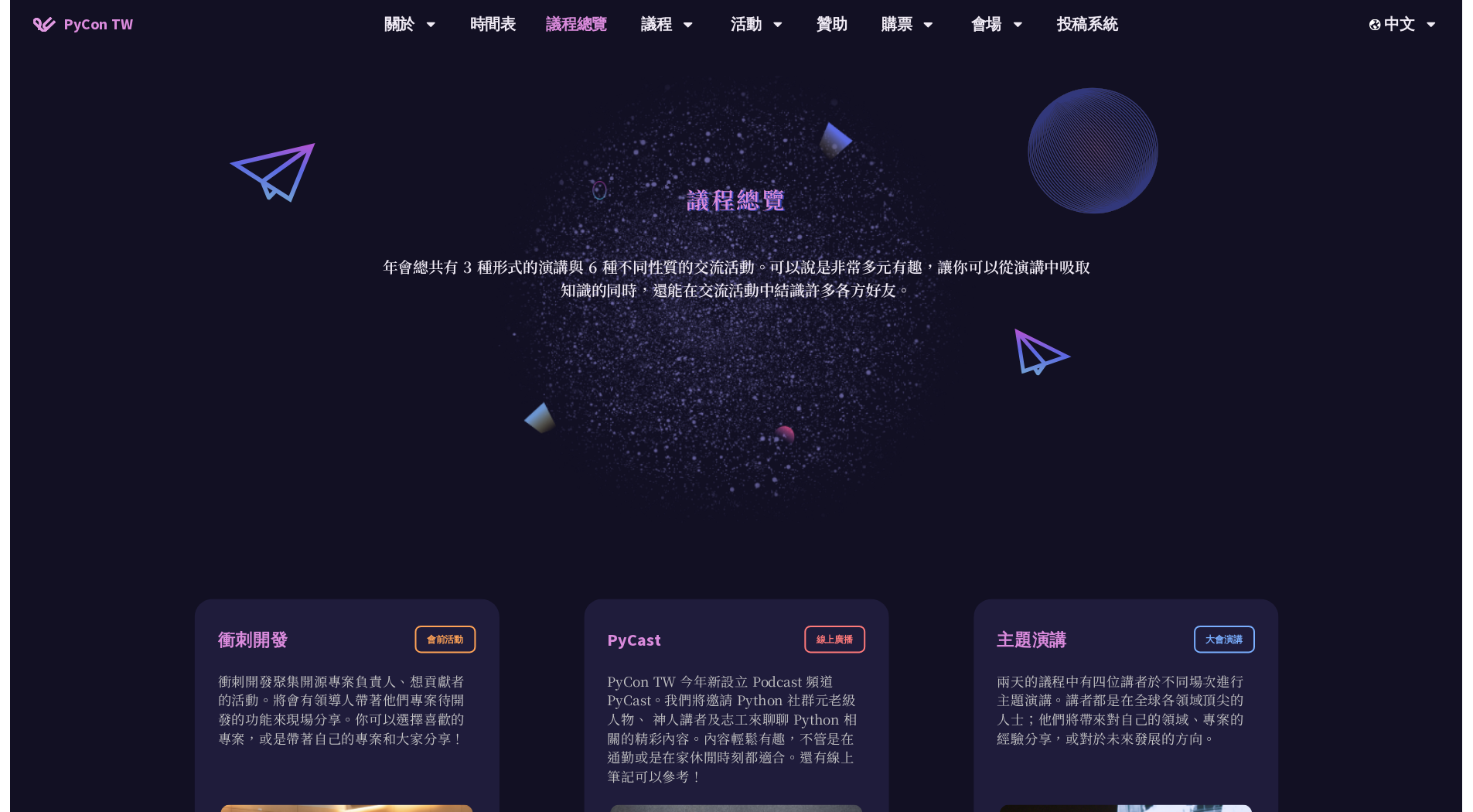
scroll to position [0, 0]
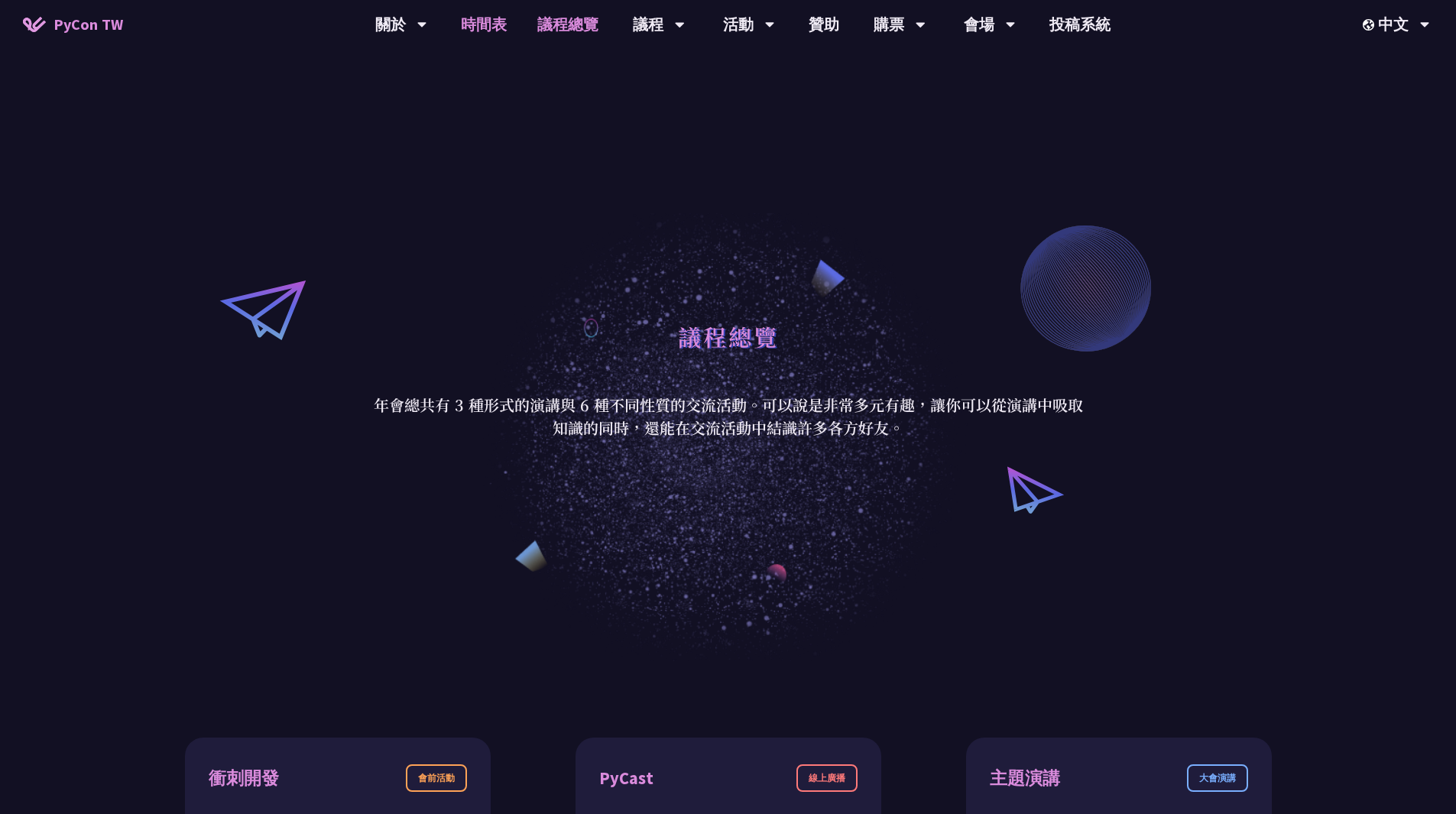
click at [492, 15] on link "時間表" at bounding box center [483, 24] width 76 height 49
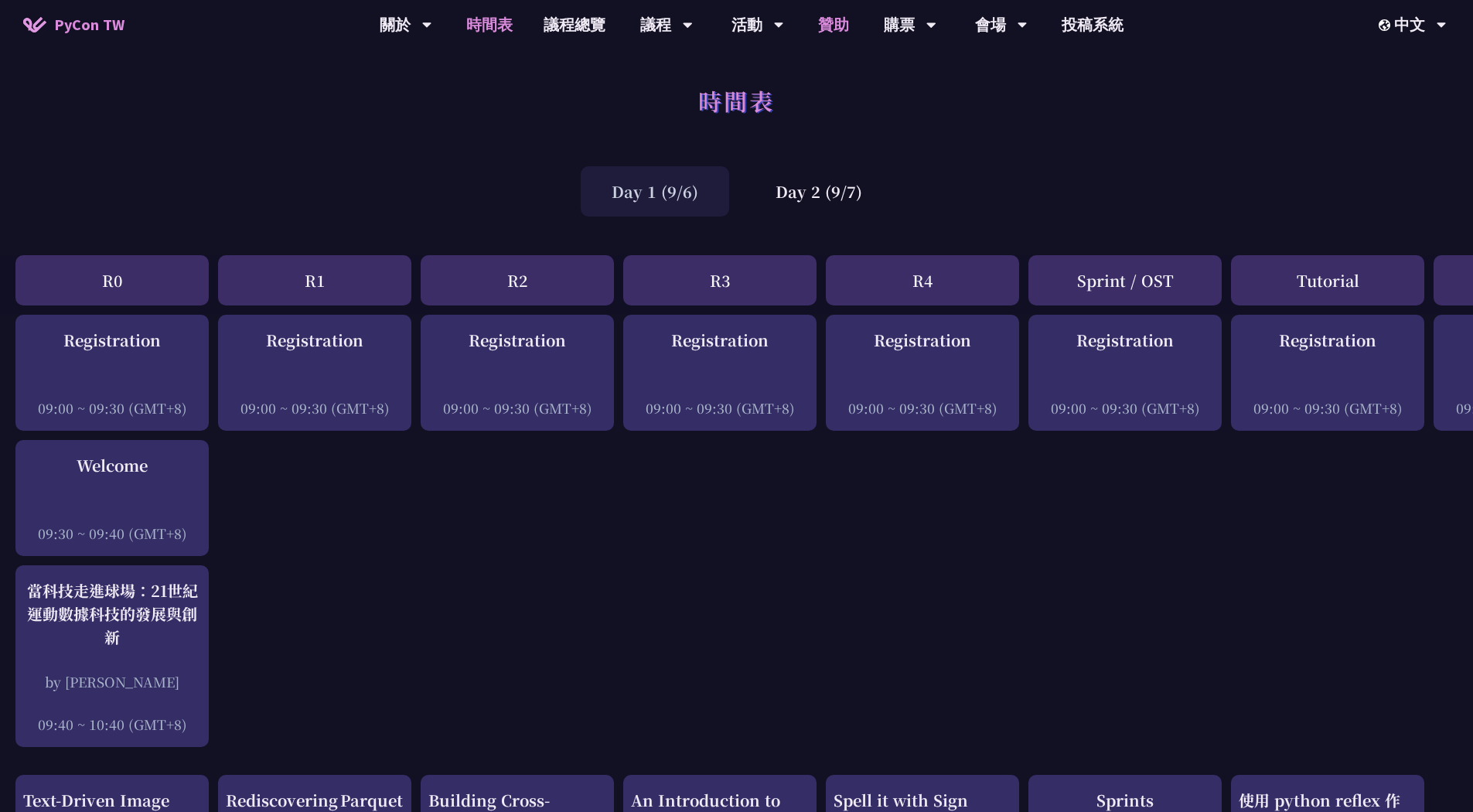
click at [828, 27] on link "贊助" at bounding box center [833, 25] width 62 height 49
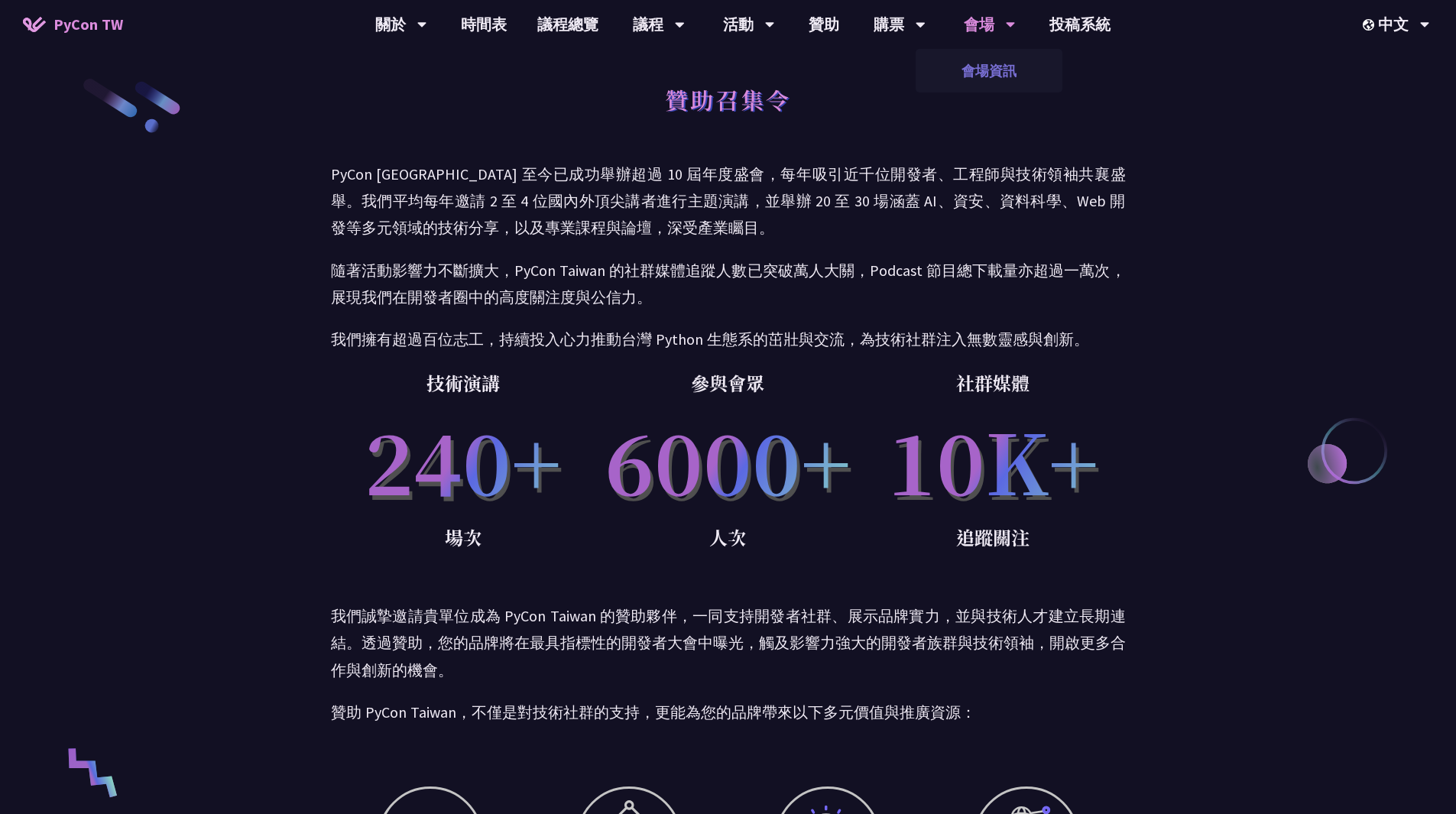
click at [980, 68] on link "會場資訊" at bounding box center [989, 70] width 147 height 36
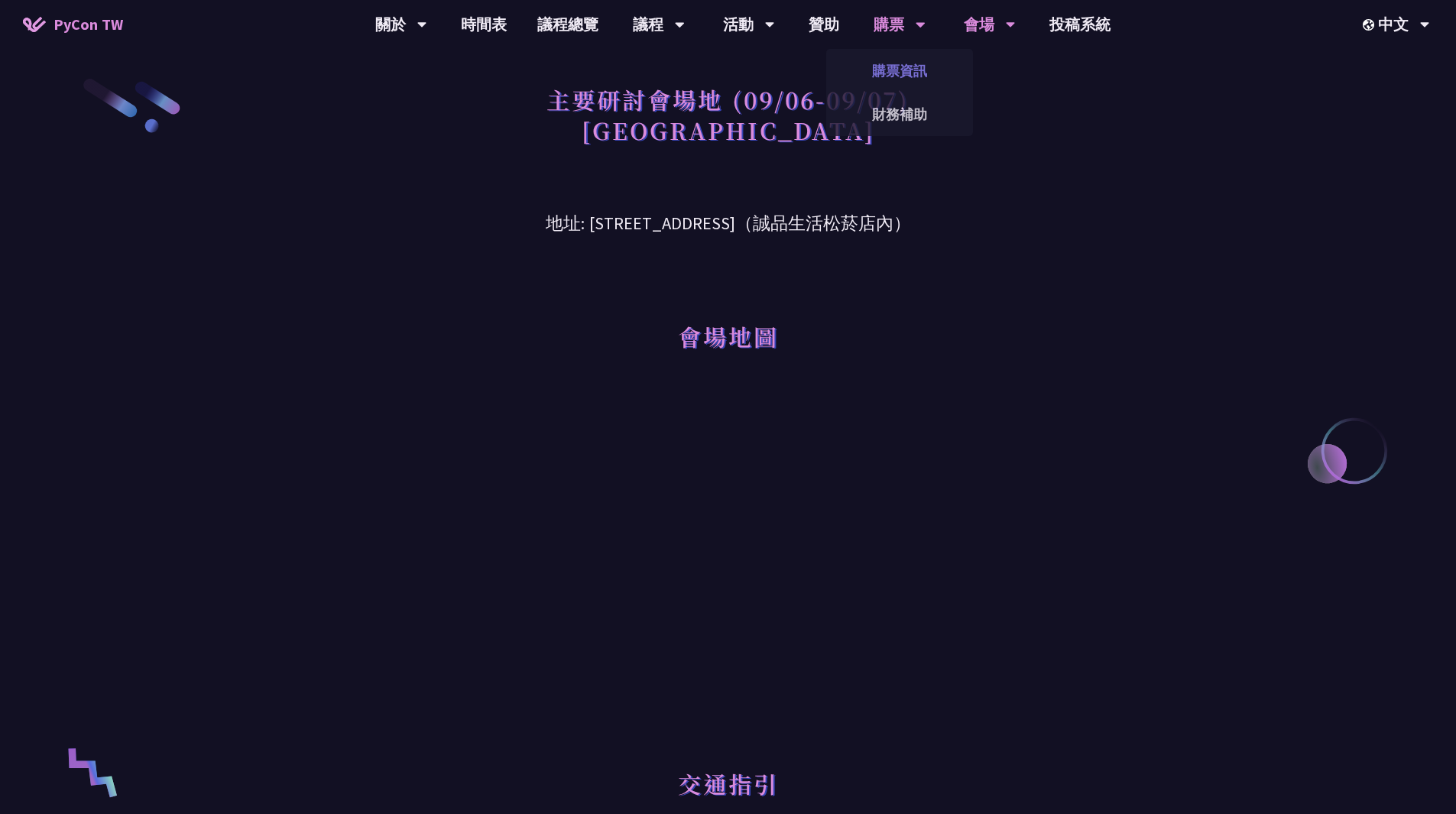
click at [907, 74] on link "購票資訊" at bounding box center [899, 70] width 147 height 36
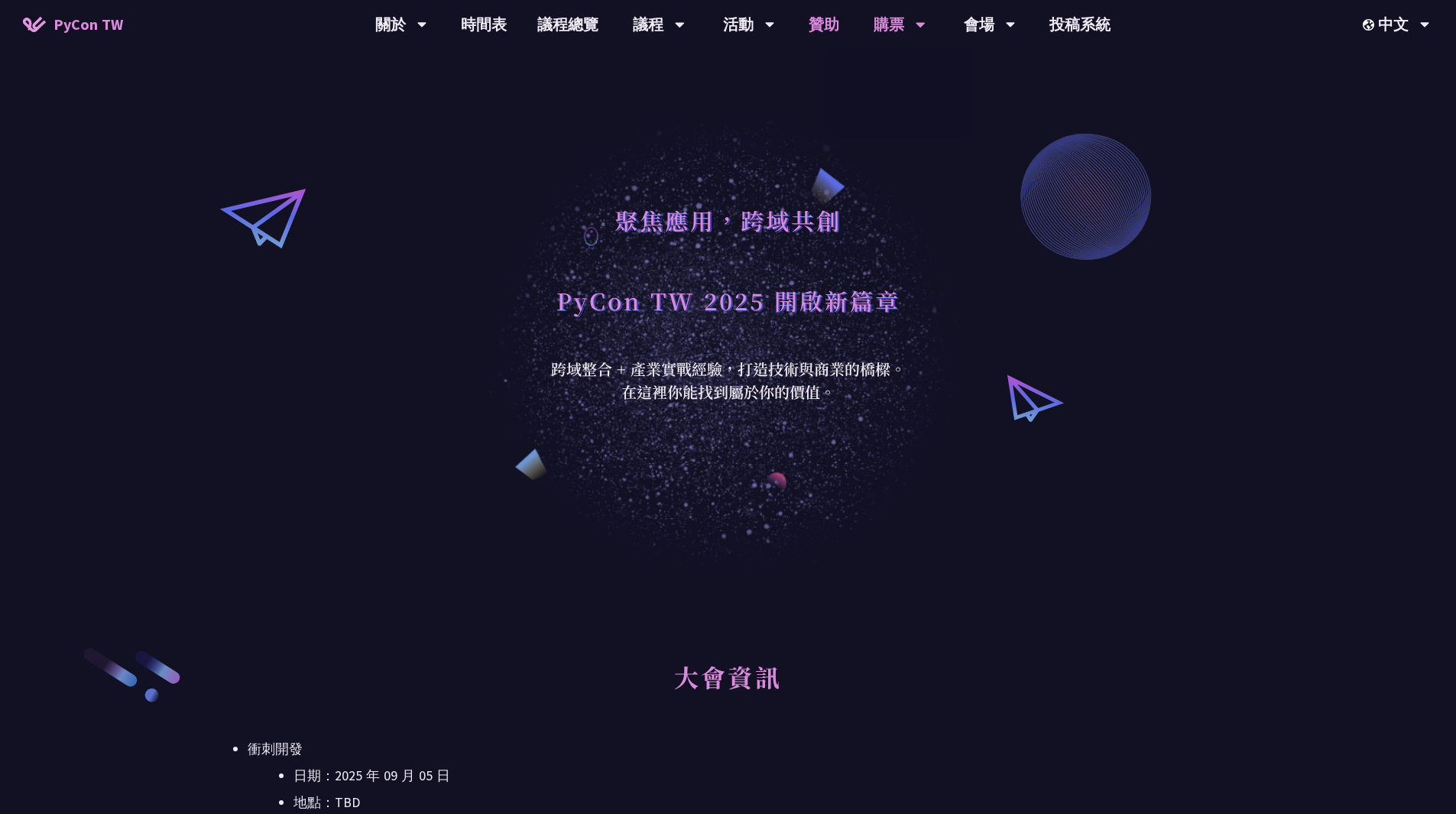
click at [830, 39] on link "贊助" at bounding box center [824, 24] width 61 height 49
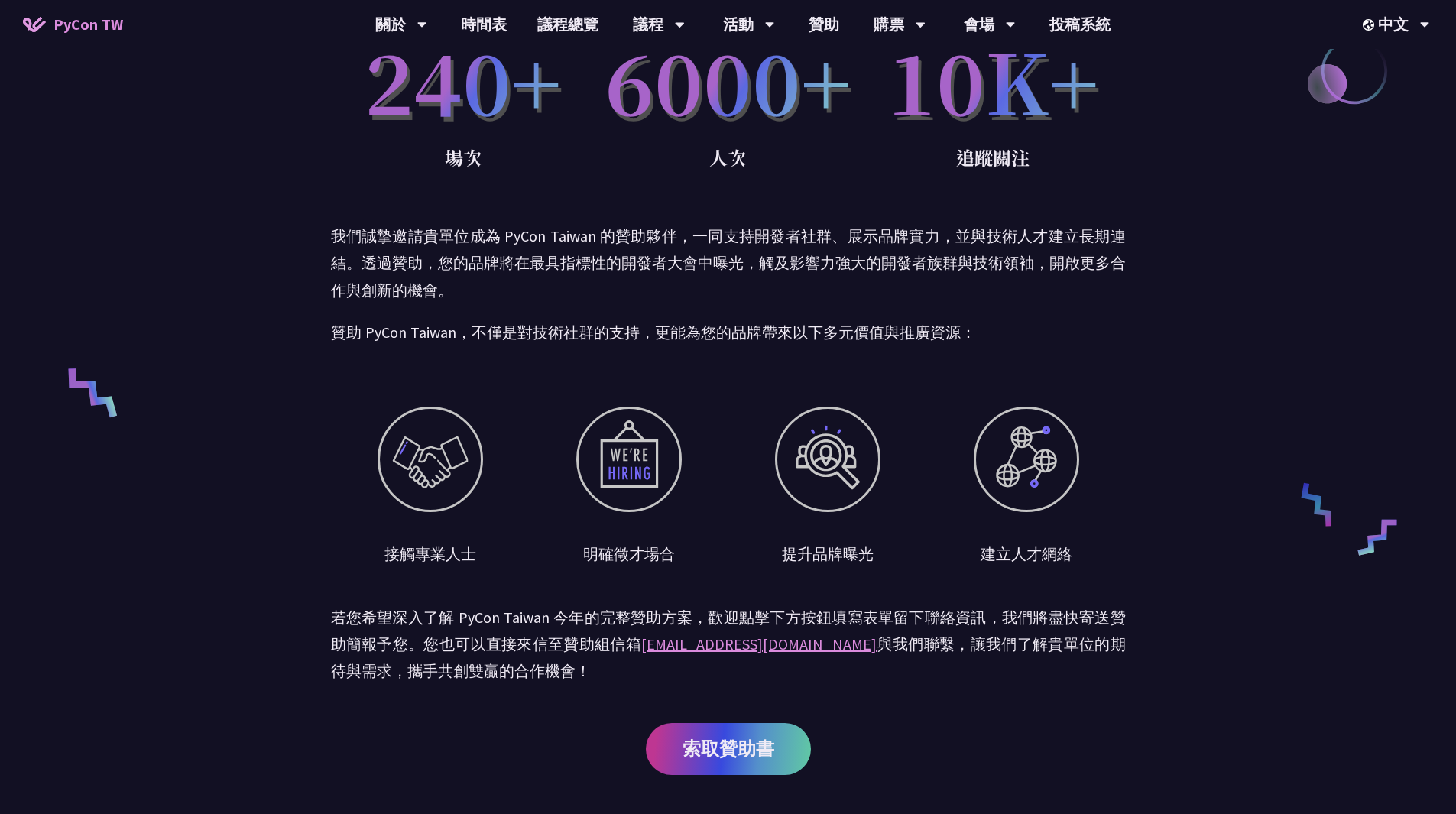
scroll to position [382, 0]
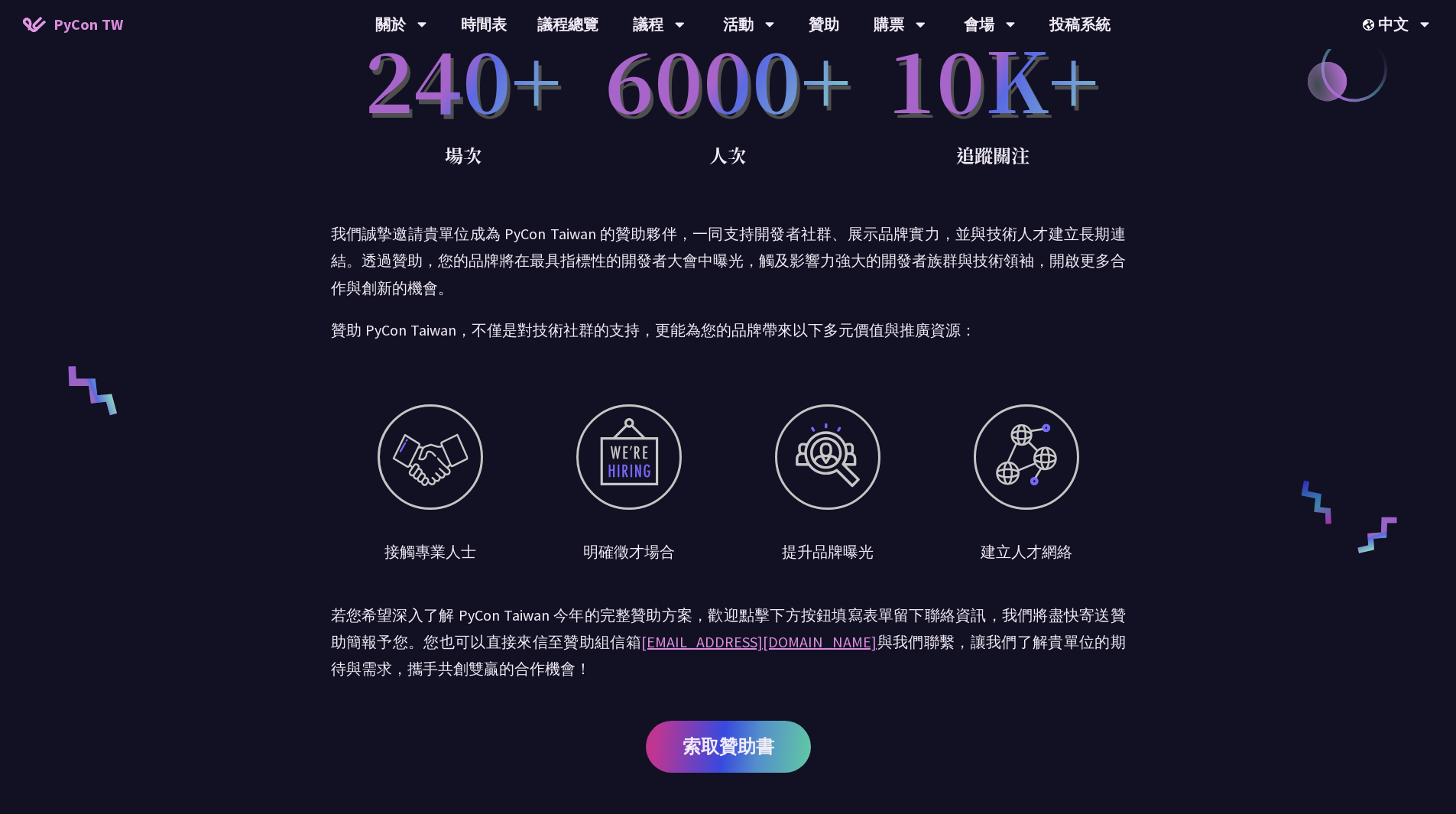
drag, startPoint x: 826, startPoint y: 111, endPoint x: 692, endPoint y: 236, distance: 183.3
click at [694, 236] on p "我們誠摯邀請貴單位成為 PyCon Taiwan 的贊助夥伴，一同支持開發者社群、展示品牌實力，並與技術人才建立長期連結。透過贊助，您的品牌將在最具指標性的開…" at bounding box center [728, 260] width 795 height 81
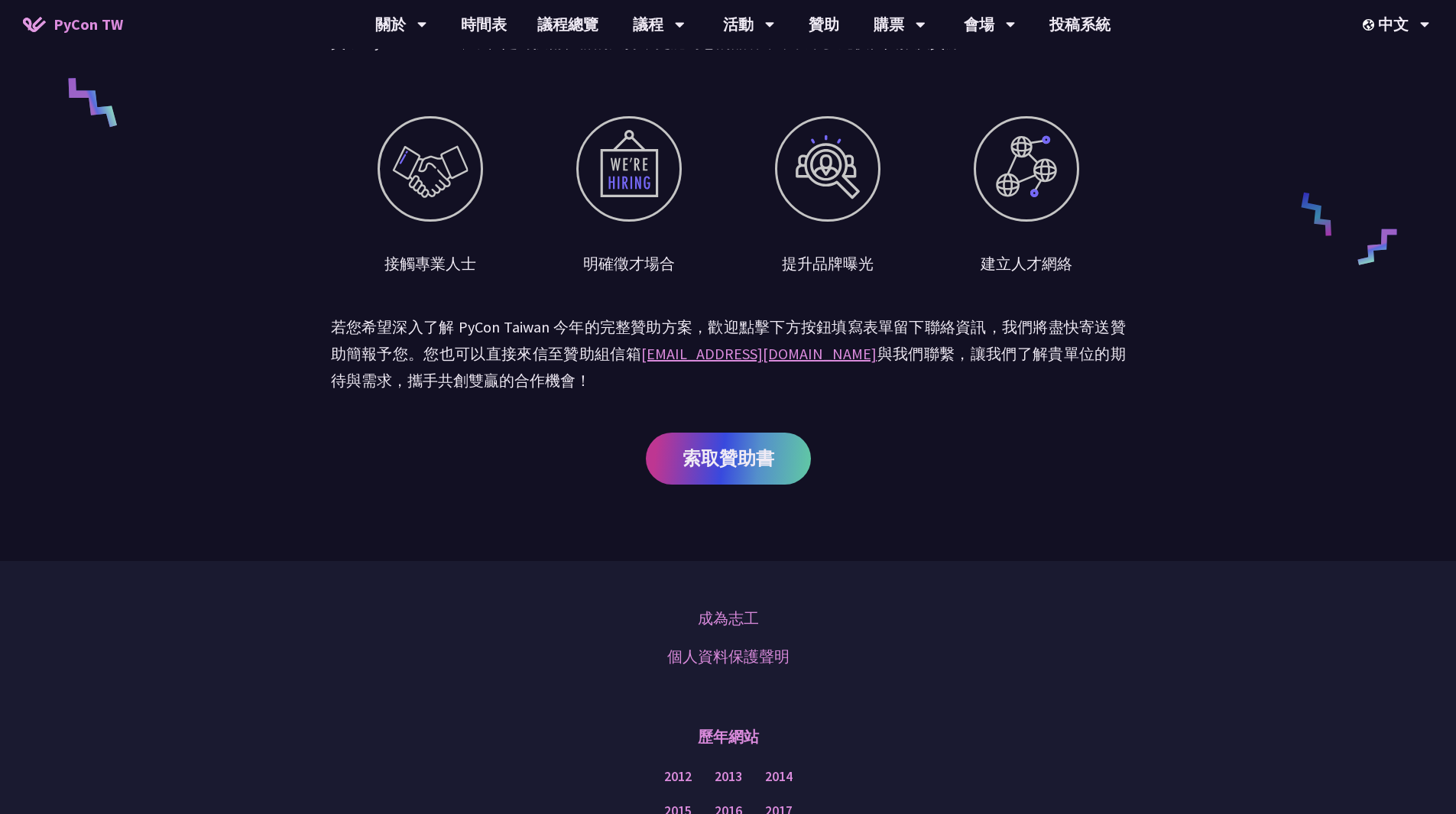
scroll to position [688, 0]
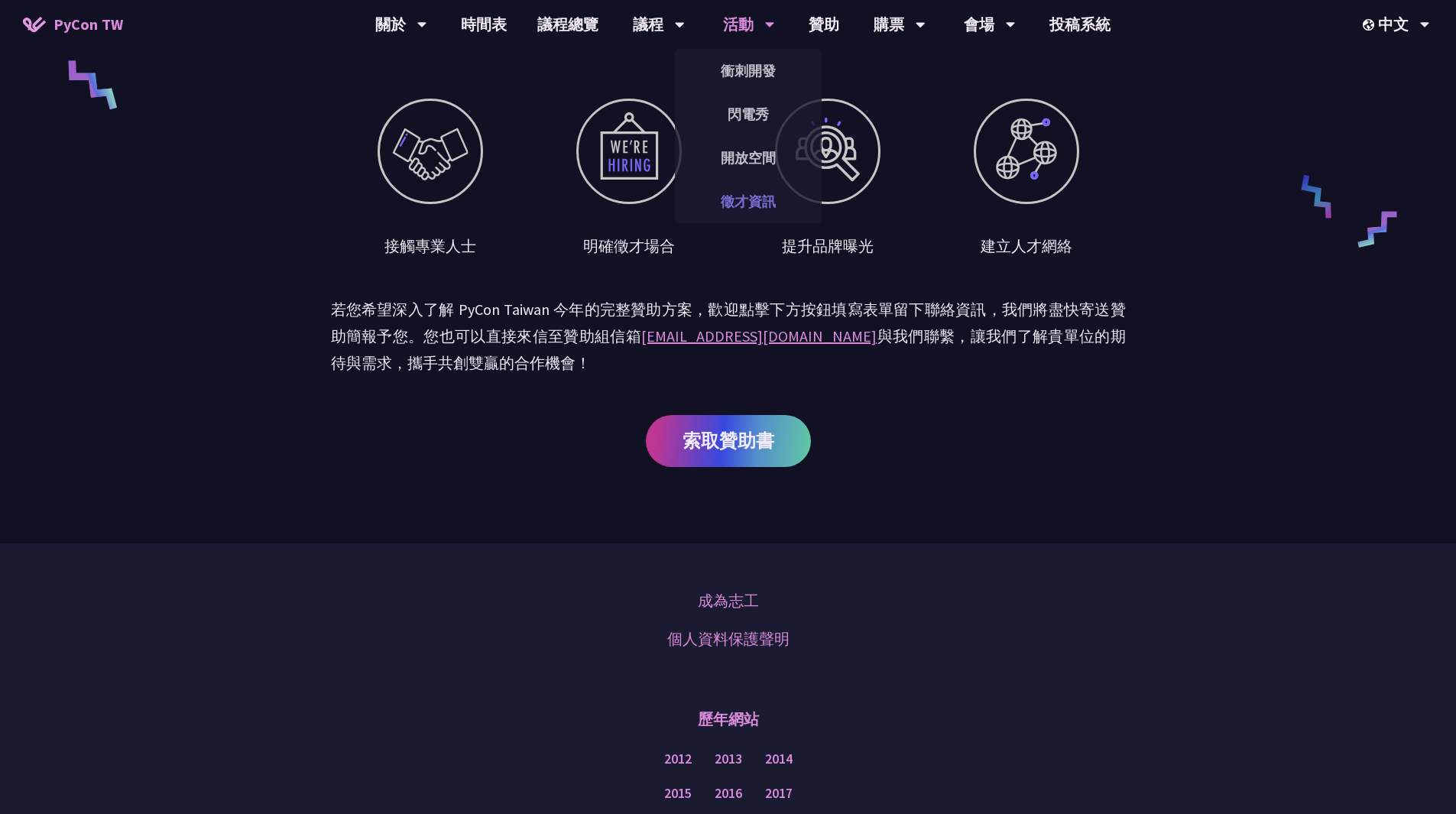
click at [758, 193] on link "徵才資訊" at bounding box center [748, 201] width 147 height 36
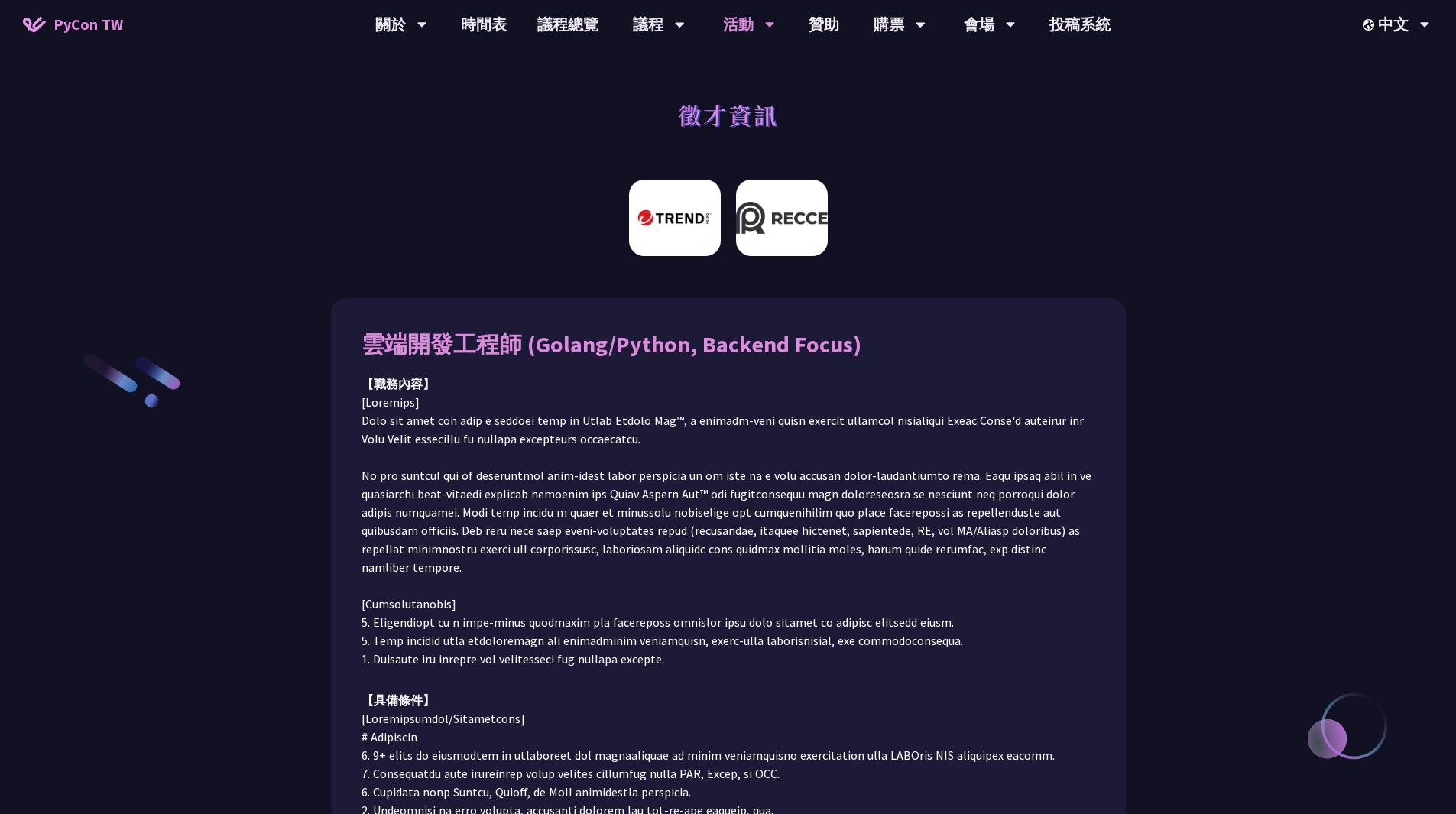
click at [800, 232] on img at bounding box center [782, 218] width 92 height 76
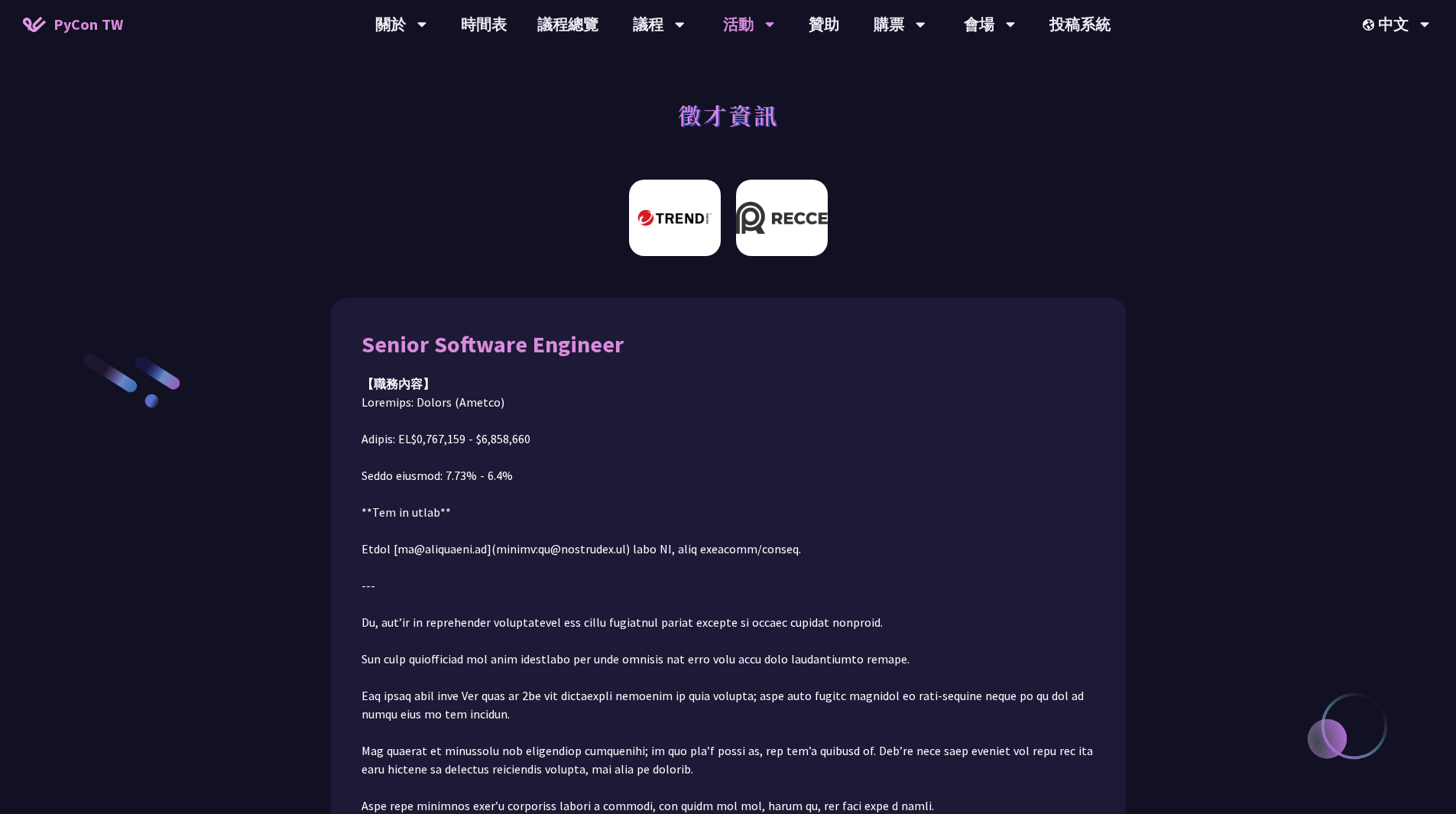
click at [644, 212] on img at bounding box center [675, 218] width 92 height 76
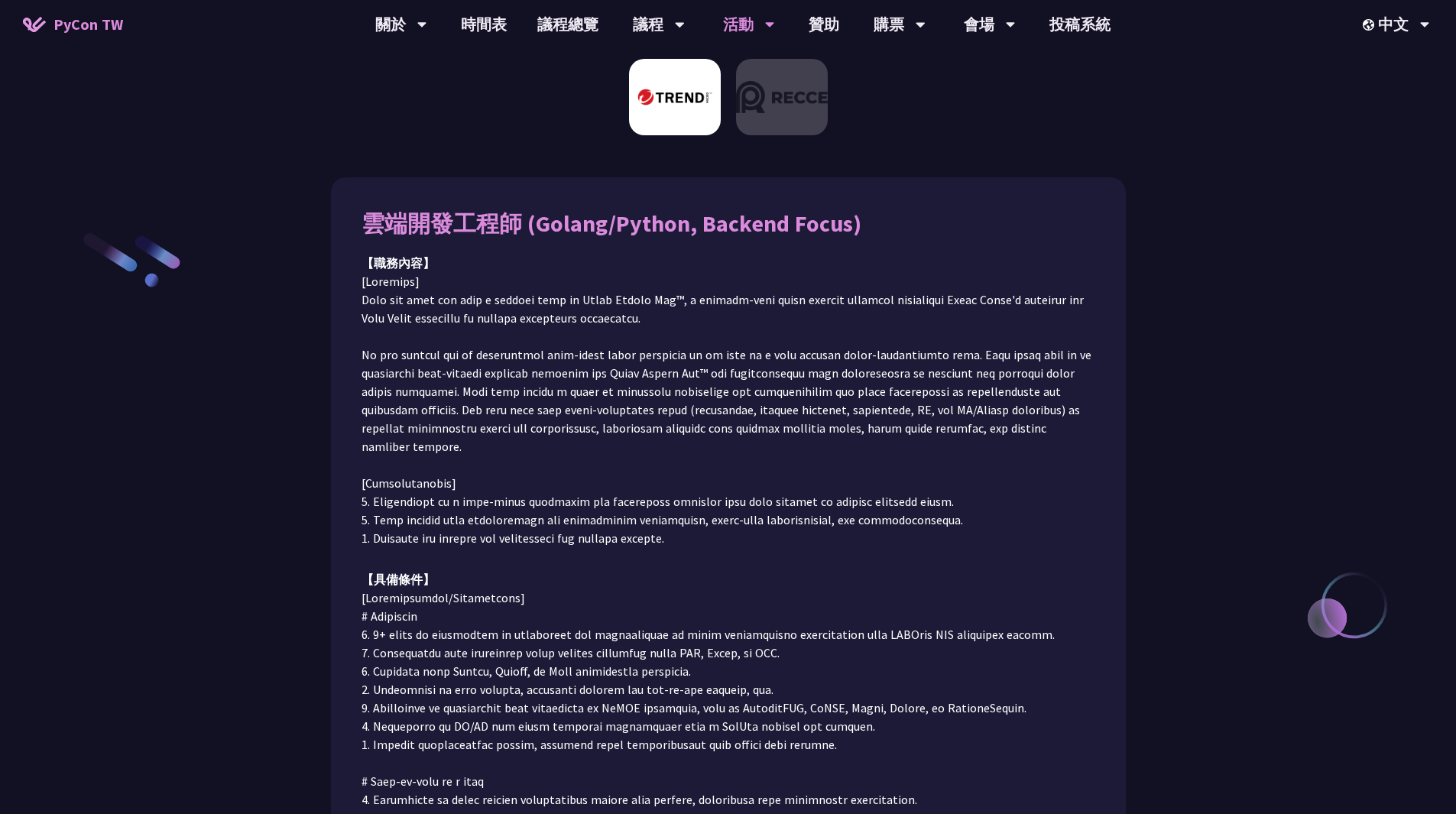
scroll to position [19, 0]
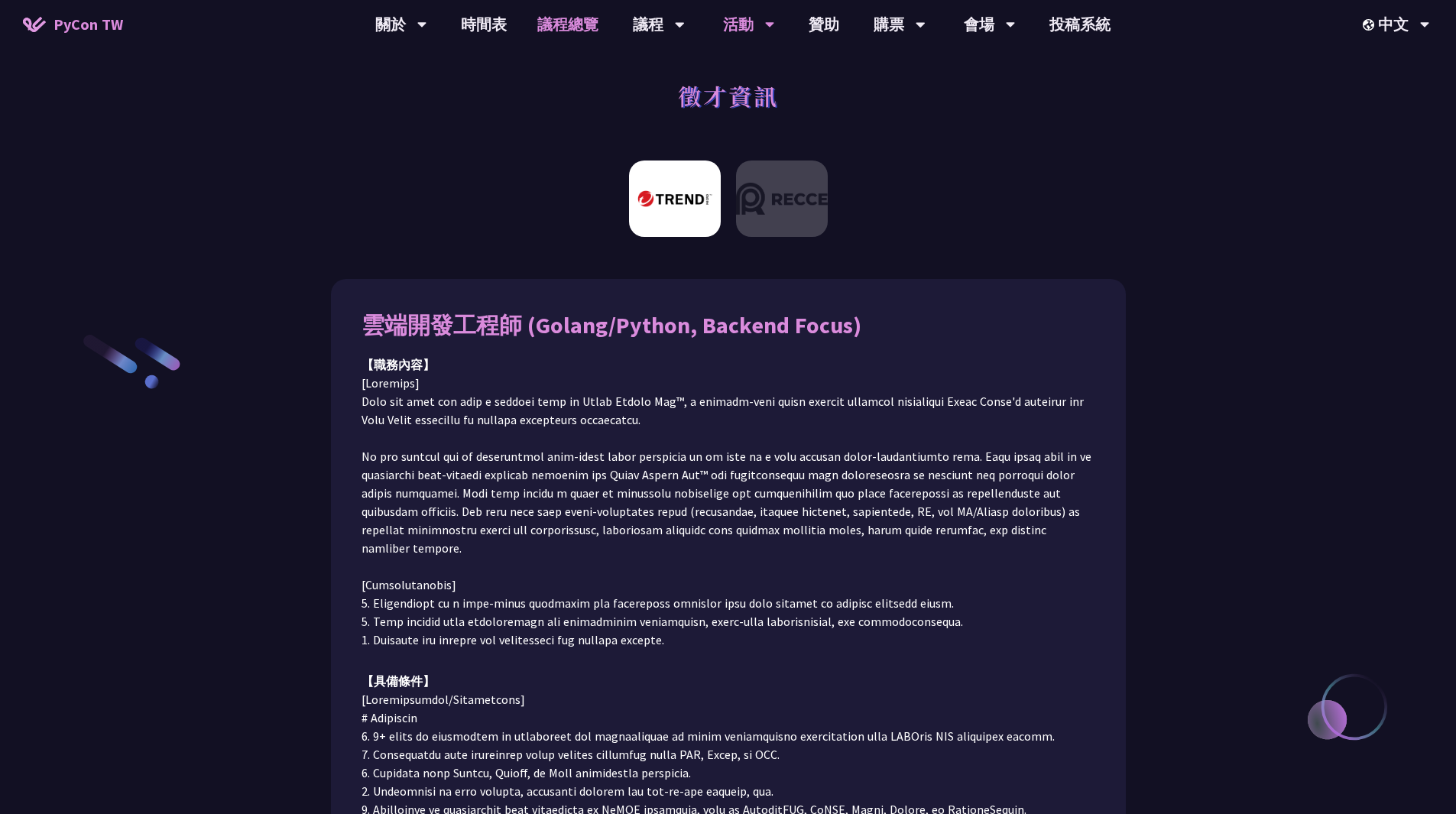
click at [544, 23] on link "議程總覽" at bounding box center [568, 24] width 92 height 49
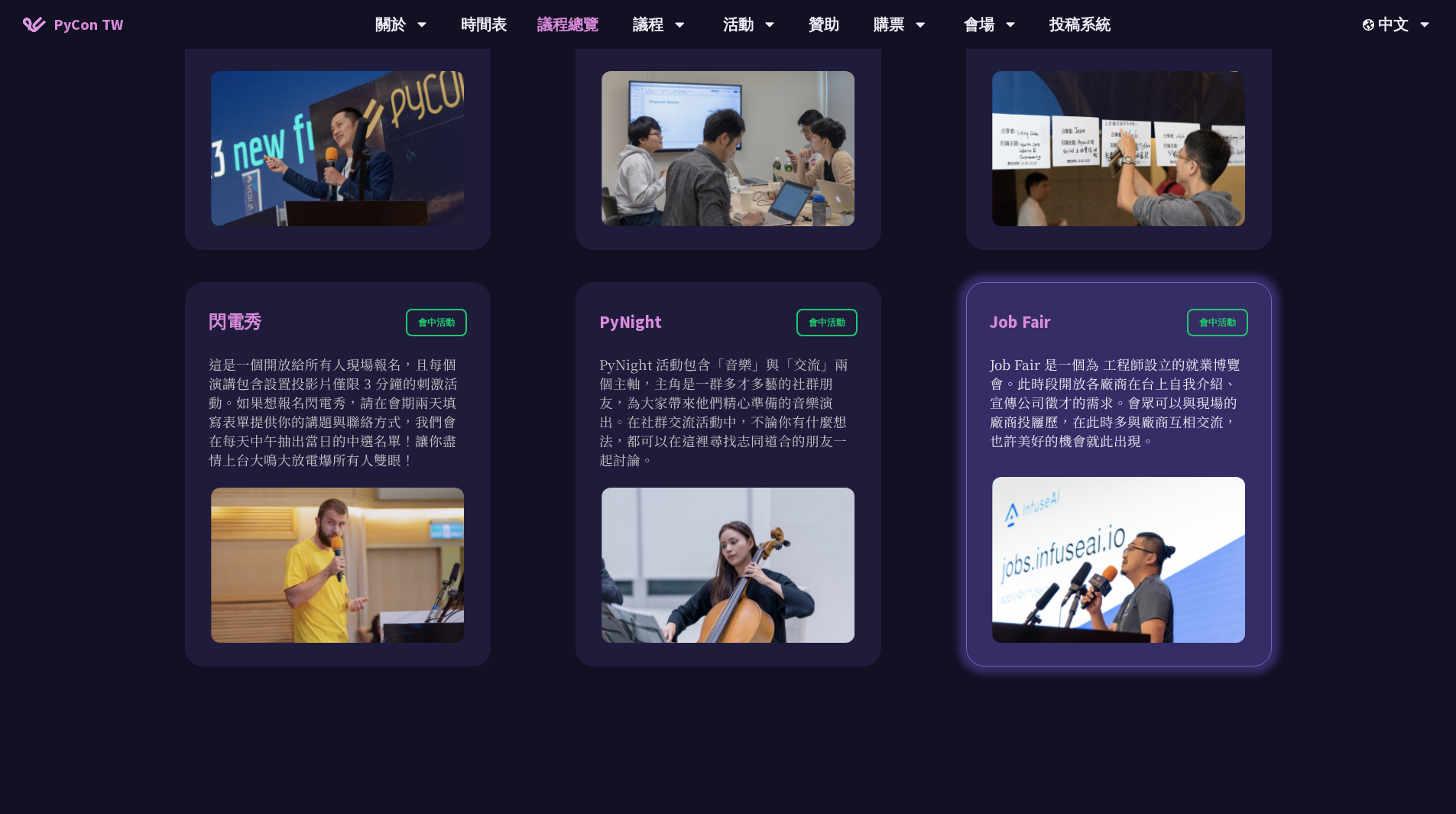
scroll to position [1300, 0]
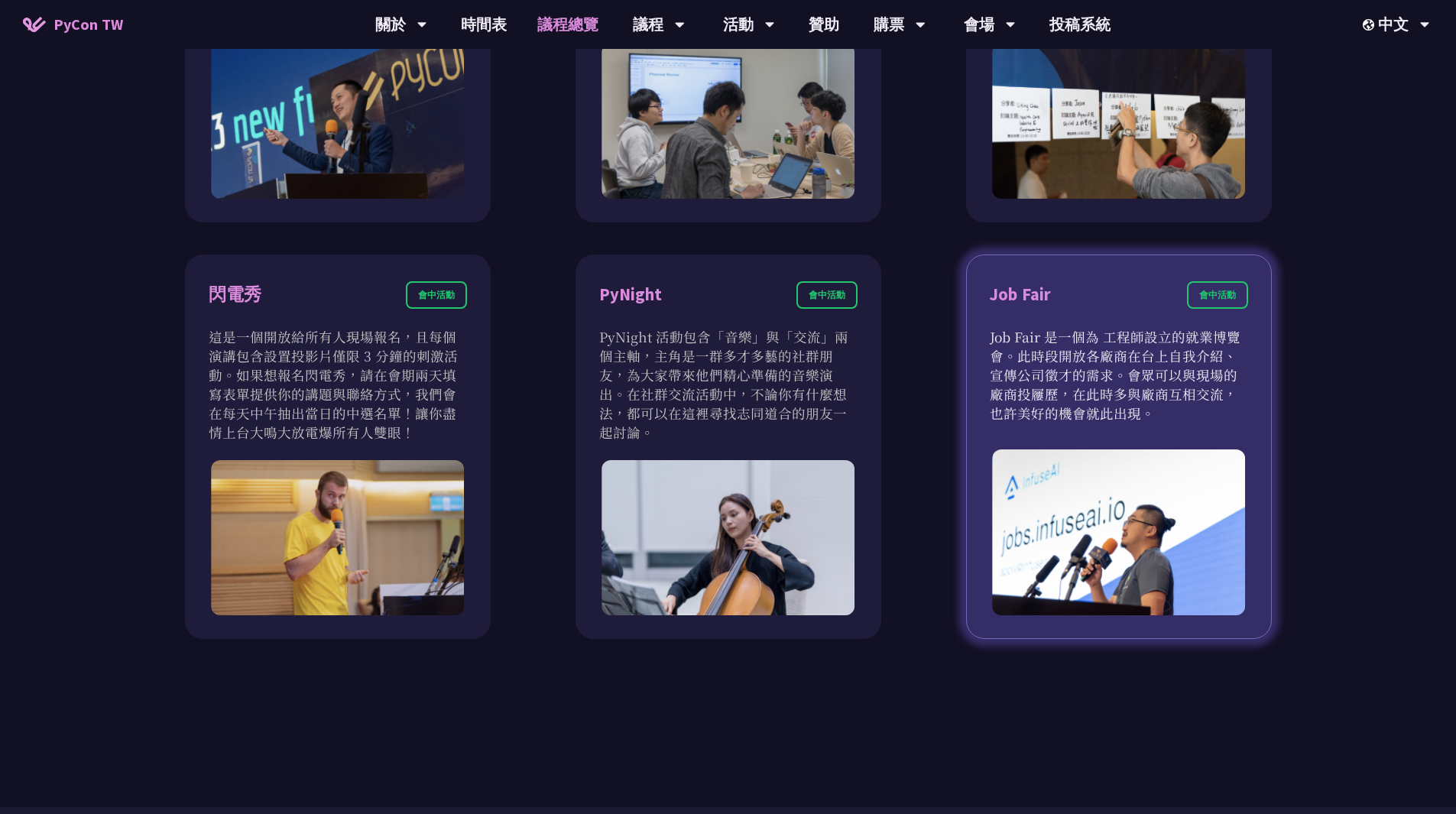
click at [1057, 446] on div "Job Fair 會中活動 Job Fair 是一個為 工程師設立的就業博覽會。此時段開放各廠商在台上自我介紹、宣傳公司徵才的需求。會眾可以與現場的廠商投屨歷…" at bounding box center [1119, 447] width 306 height 385
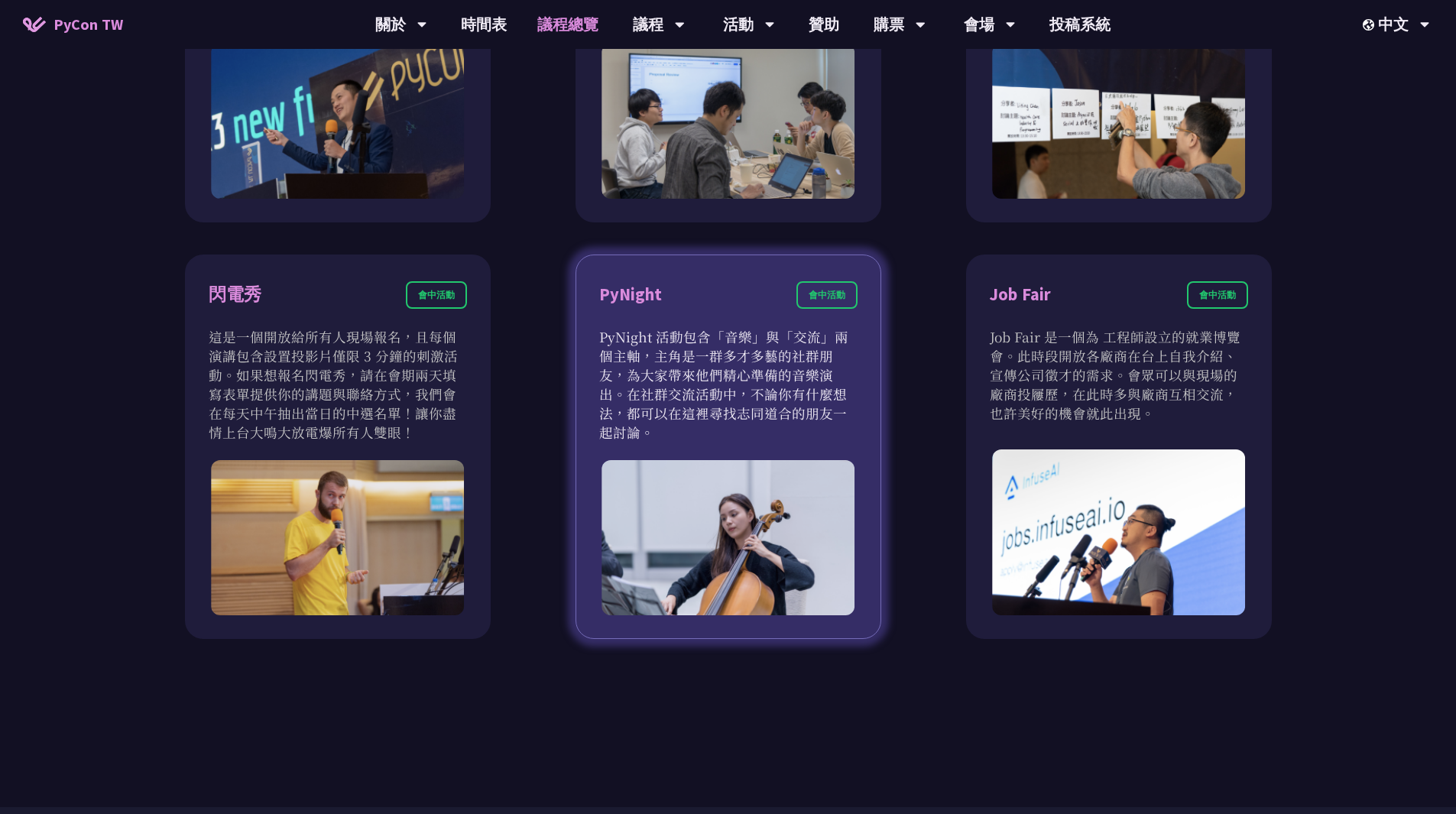
click at [723, 469] on img at bounding box center [728, 538] width 254 height 155
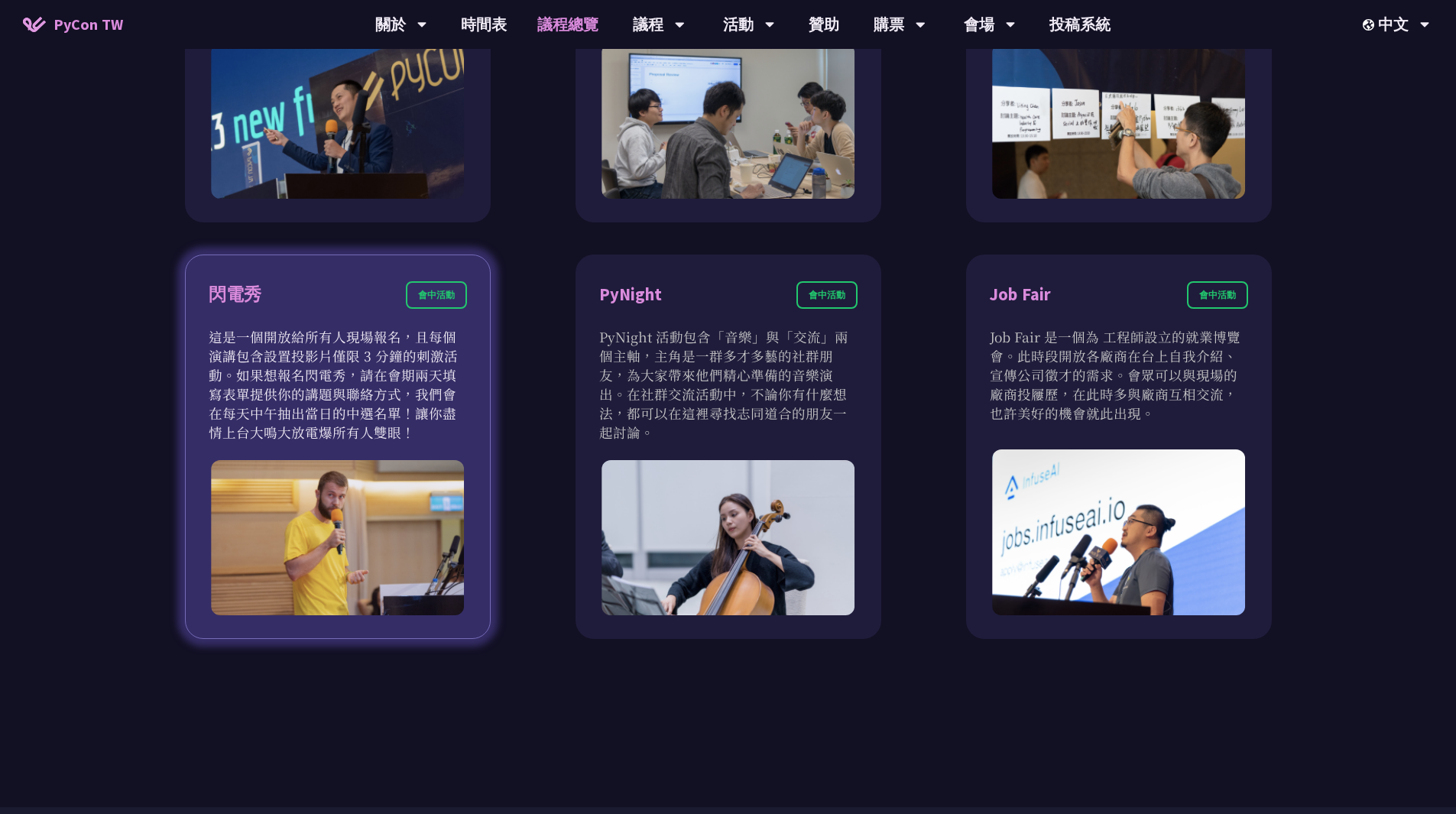
click at [359, 374] on p "這是一個開放給所有人現場報名，且每個演講包含設置投影片僅限 3 分鐘的刺激活動。如果想報名閃電秀，請在會期兩天填寫表單提供你的講題與聯絡方式，我們會在每天中午…" at bounding box center [337, 384] width 259 height 115
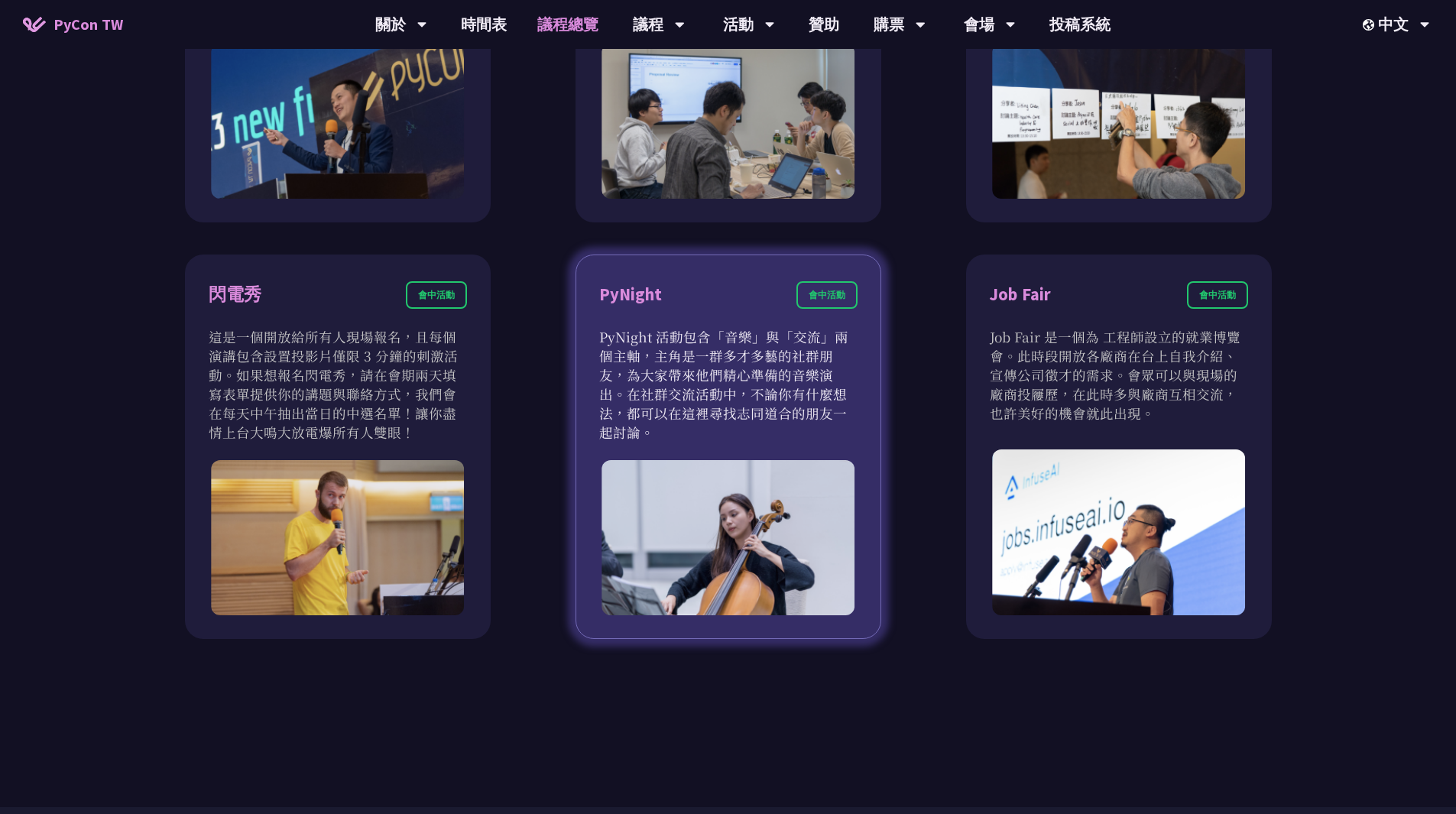
drag, startPoint x: 642, startPoint y: 484, endPoint x: 622, endPoint y: 477, distance: 21.2
click at [641, 484] on img at bounding box center [728, 538] width 254 height 155
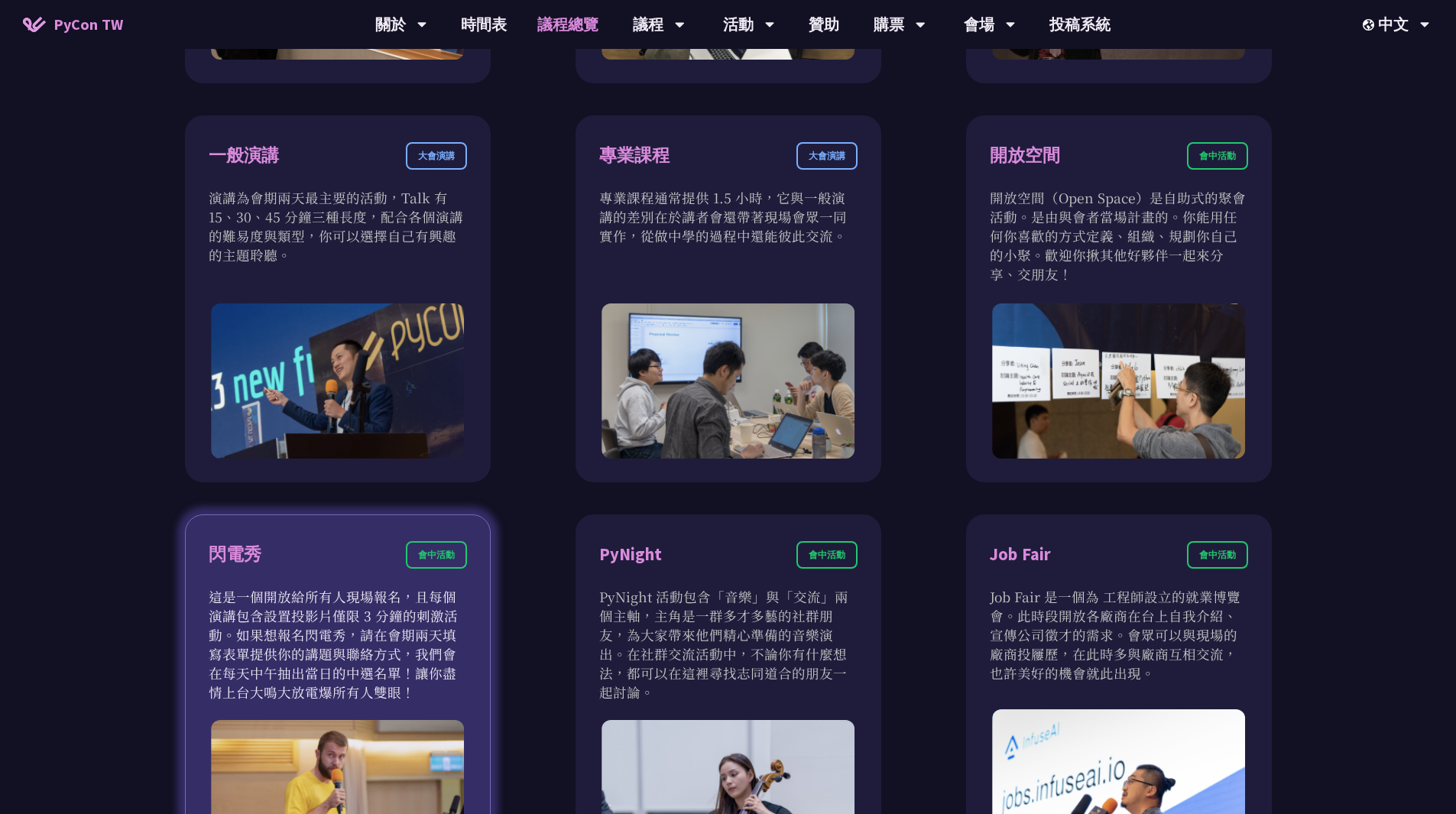
scroll to position [1146, 0]
